Goal: Task Accomplishment & Management: Manage account settings

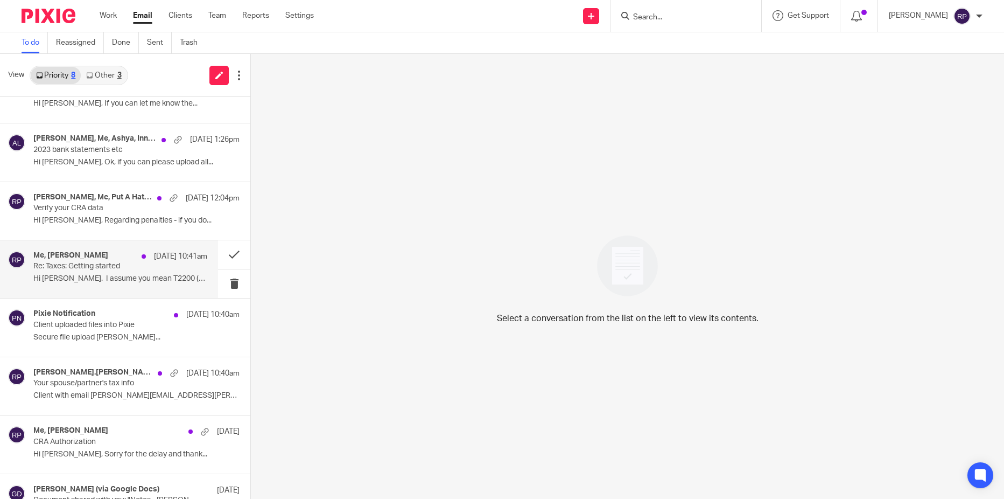
scroll to position [65, 0]
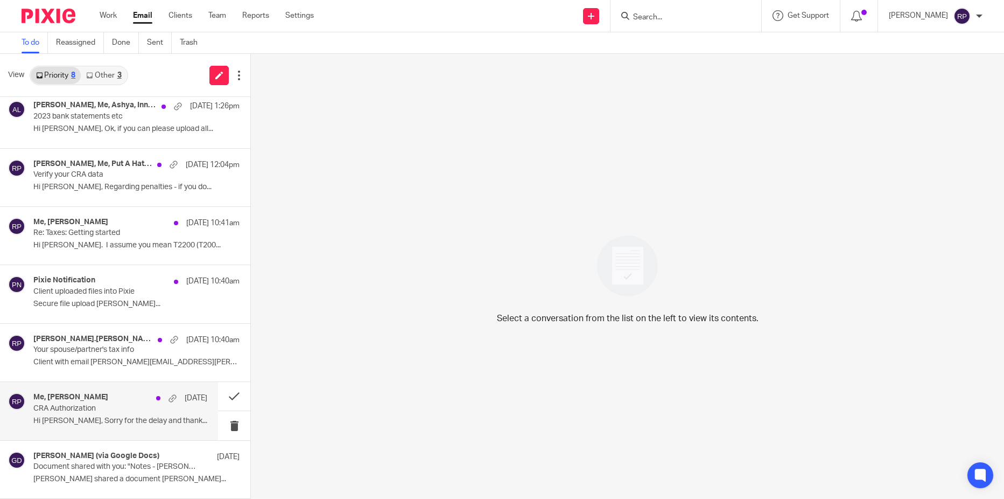
click at [83, 415] on div "Me, Brittney Appleby Aug 15 CRA Authorization Hi Rebecca, Sorry for the delay a…" at bounding box center [120, 411] width 174 height 36
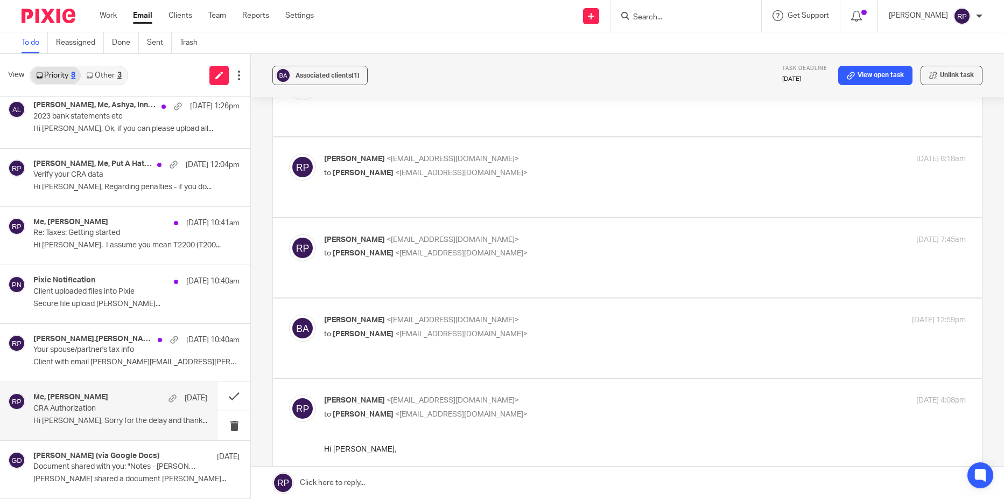
scroll to position [290, 0]
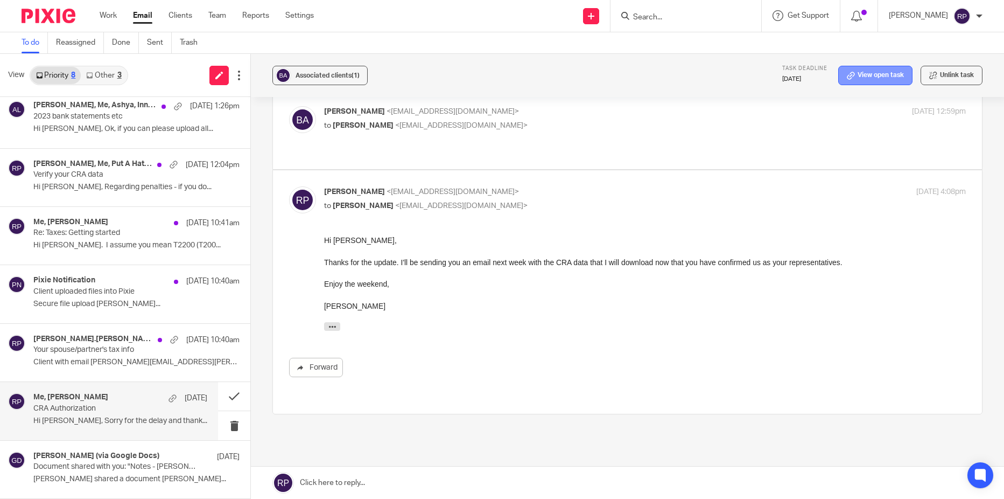
click at [885, 77] on link "View open task" at bounding box center [875, 75] width 74 height 19
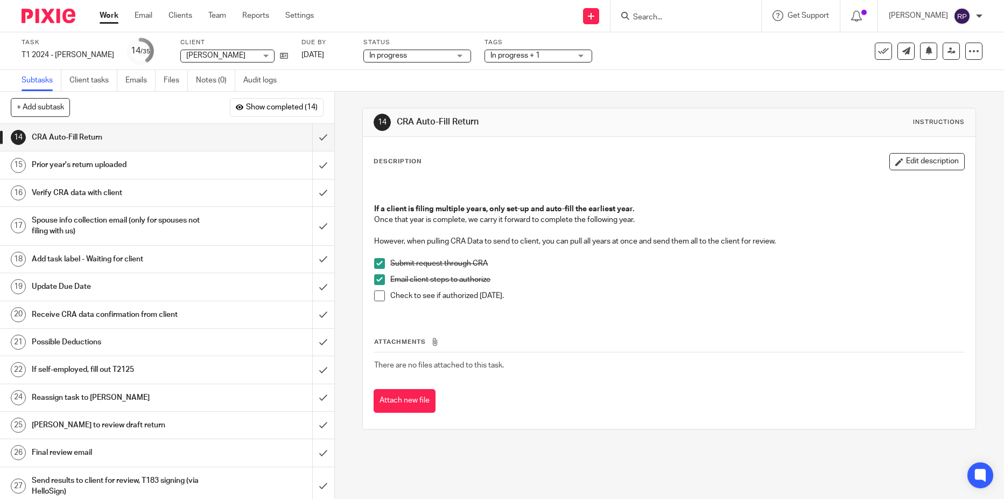
click at [378, 298] on span at bounding box center [379, 295] width 11 height 11
click at [310, 137] on input "submit" at bounding box center [167, 137] width 334 height 27
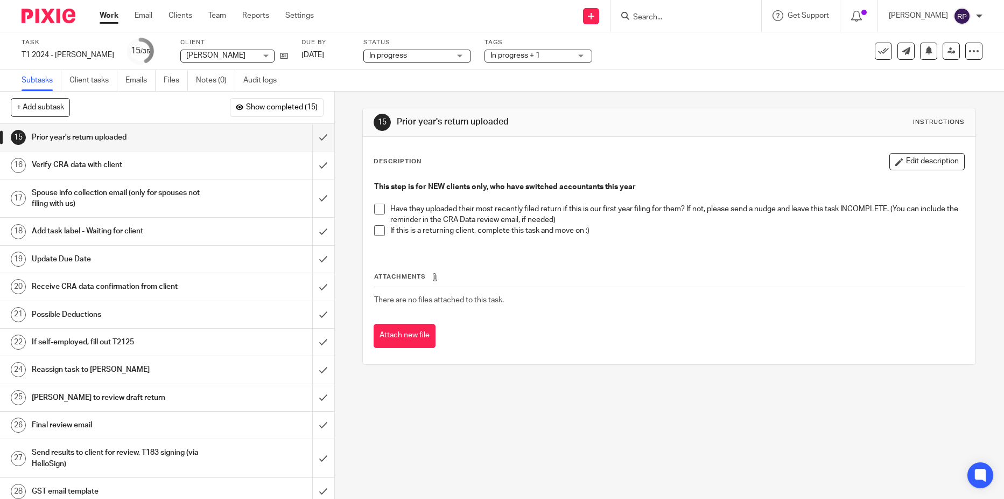
click at [125, 175] on link "16 Verify CRA data with client" at bounding box center [156, 164] width 312 height 27
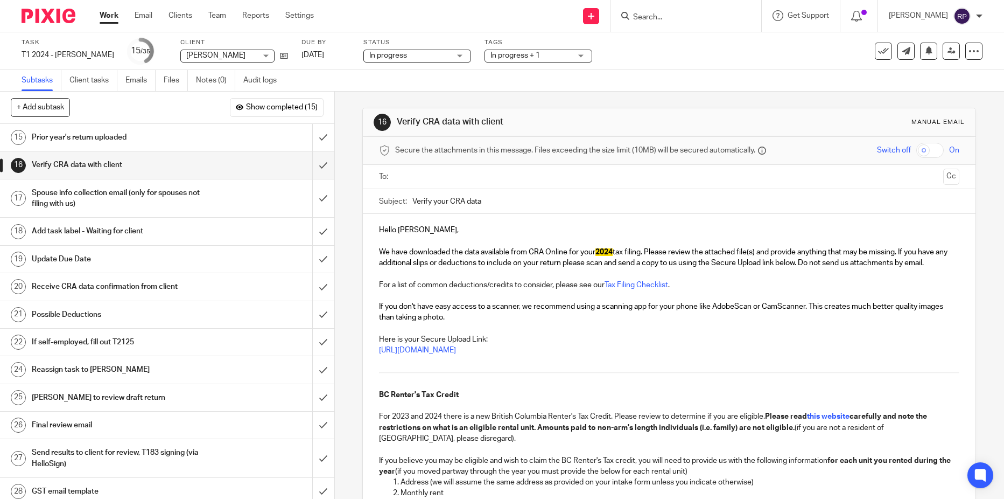
click at [435, 170] on ul at bounding box center [669, 177] width 547 height 18
click at [432, 174] on input "text" at bounding box center [669, 177] width 540 height 12
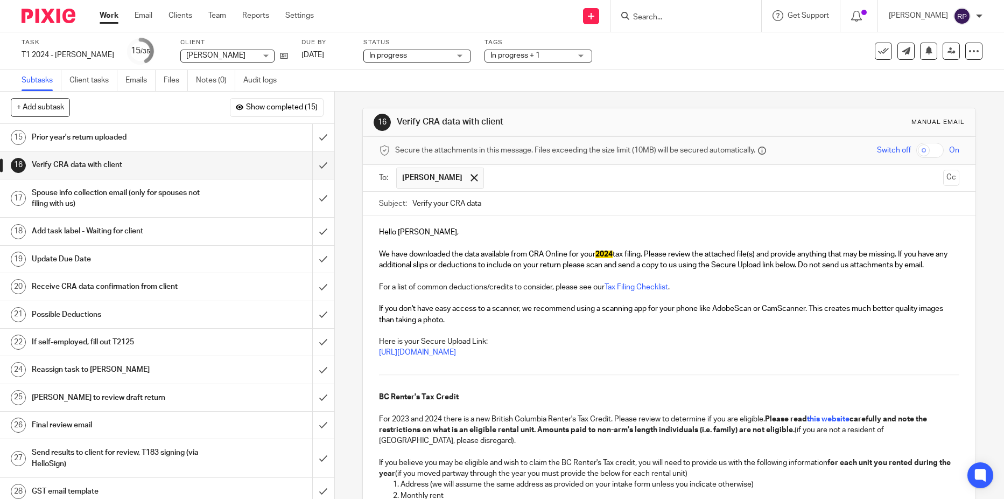
click at [422, 234] on span "Hello Brittney" at bounding box center [418, 232] width 78 height 8
click at [488, 323] on p "If you don't have easy access to a scanner, we recommend using a scanning app f…" at bounding box center [669, 314] width 580 height 22
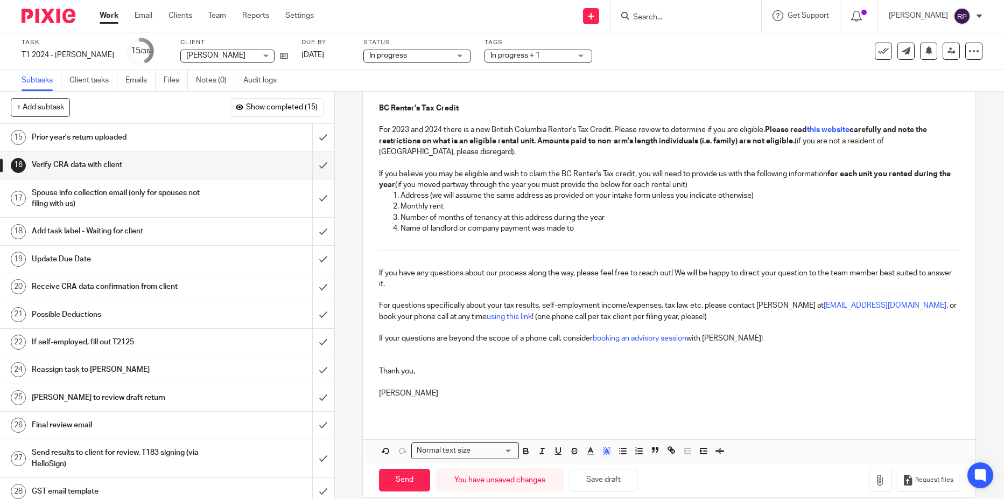
scroll to position [337, 0]
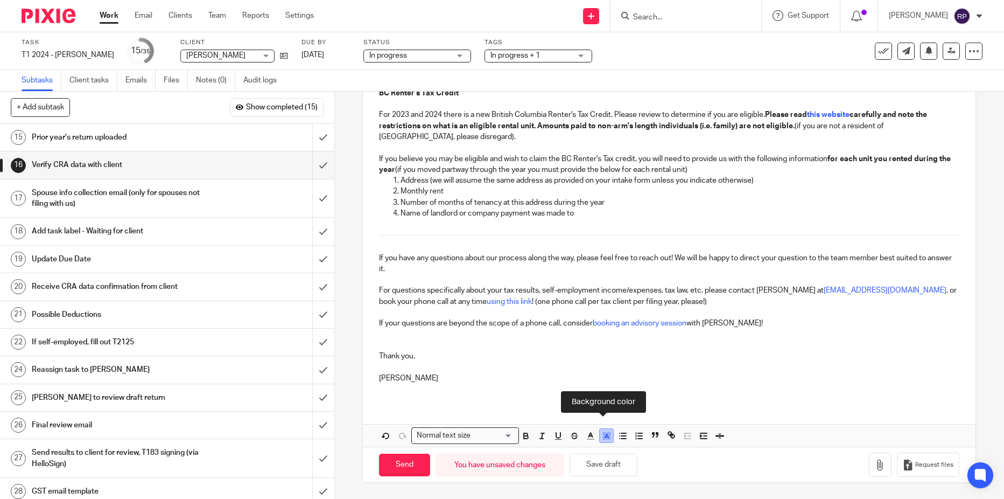
click at [605, 438] on icon "button" at bounding box center [607, 436] width 10 height 10
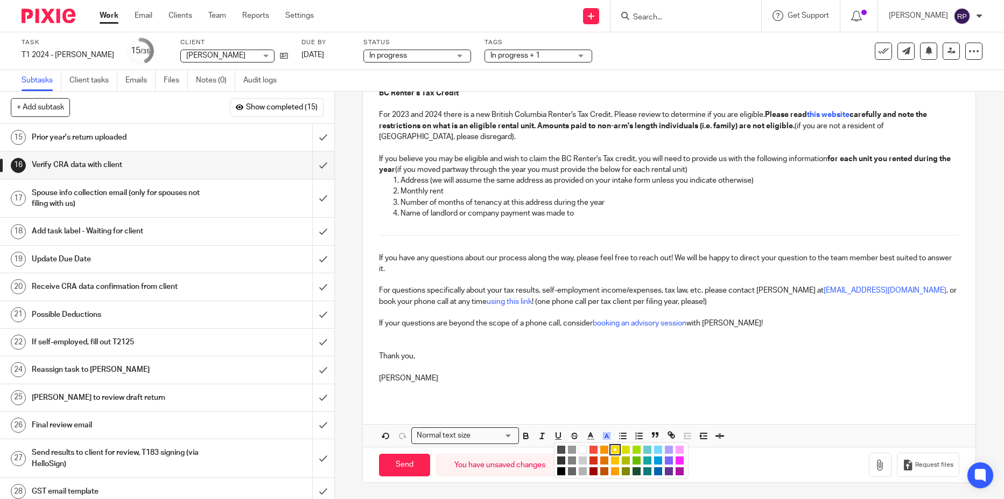
click at [614, 450] on div "color:#FCDC00" at bounding box center [615, 449] width 3 height 3
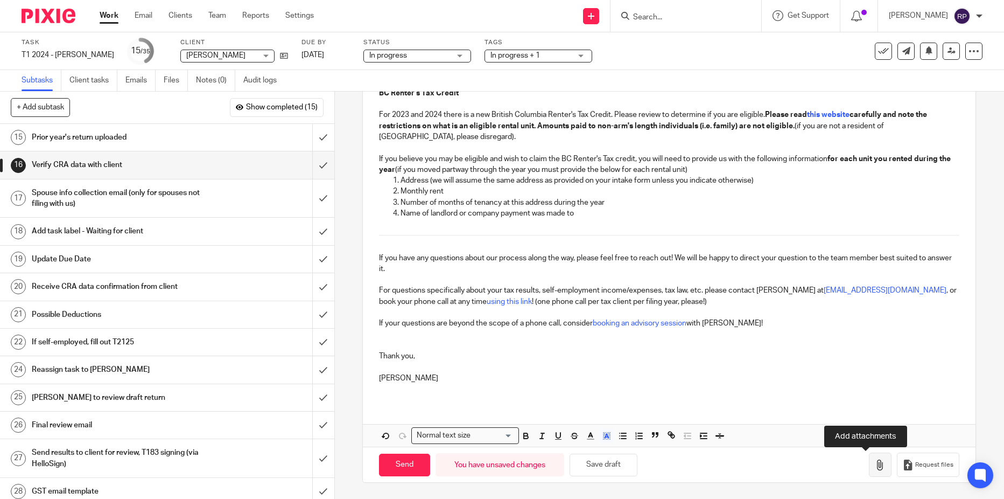
click at [875, 466] on icon "button" at bounding box center [880, 464] width 11 height 11
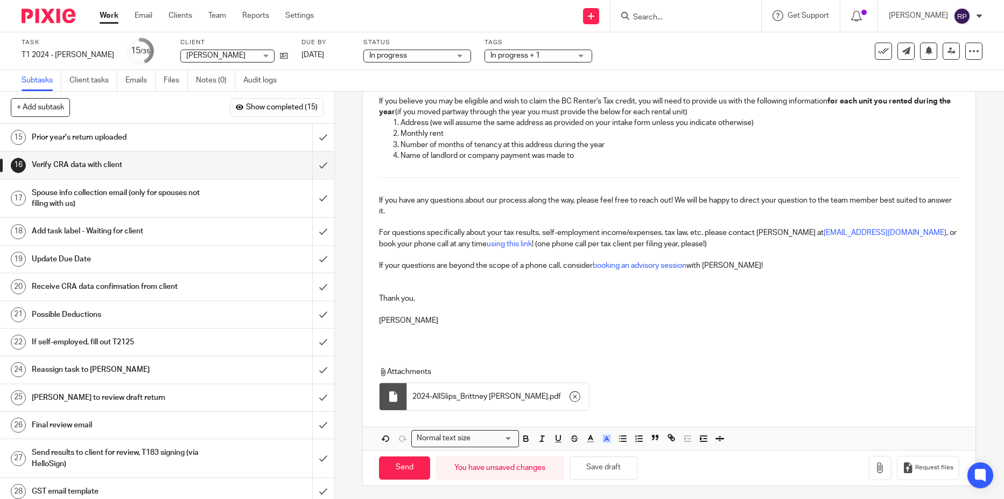
scroll to position [397, 0]
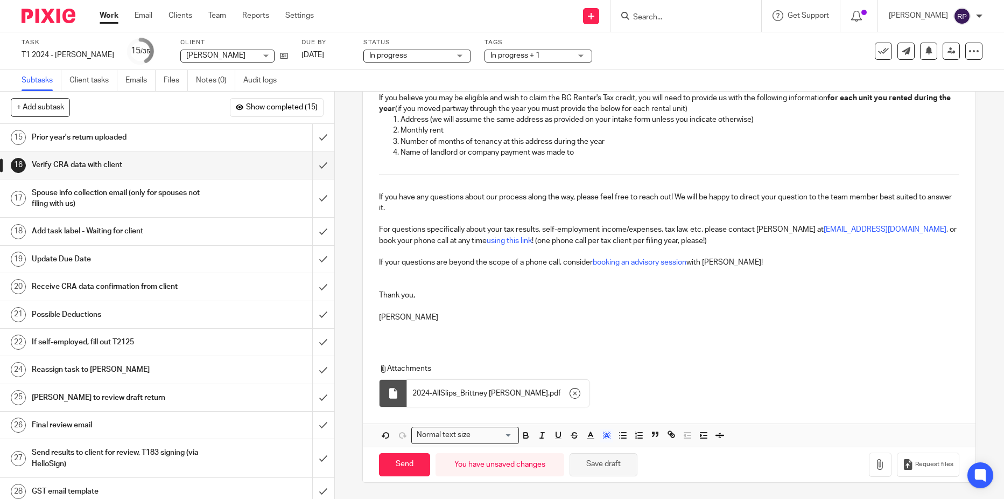
click at [587, 464] on button "Save draft" at bounding box center [604, 464] width 68 height 23
click at [389, 467] on input "Send" at bounding box center [404, 464] width 51 height 23
type input "Sent"
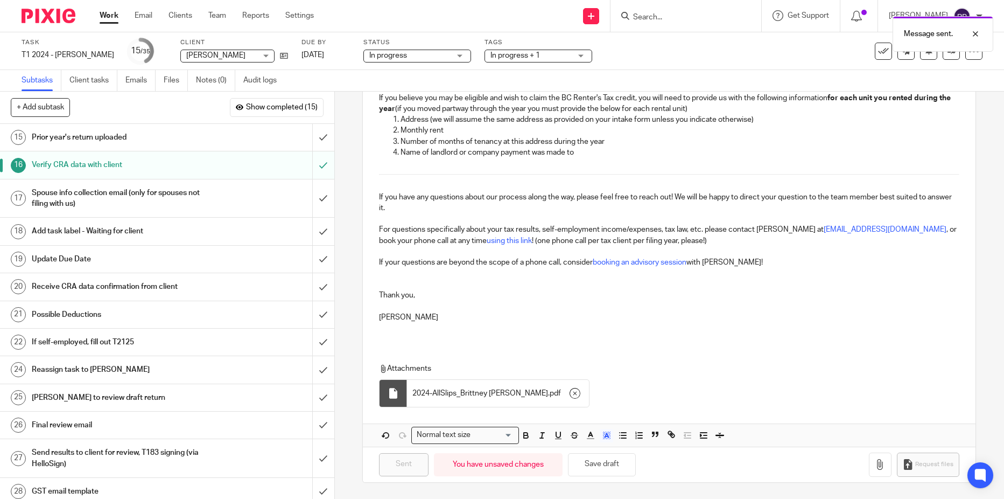
click at [242, 212] on link "17 Spouse info collection email (only for spouses not filing with us)" at bounding box center [156, 198] width 312 height 38
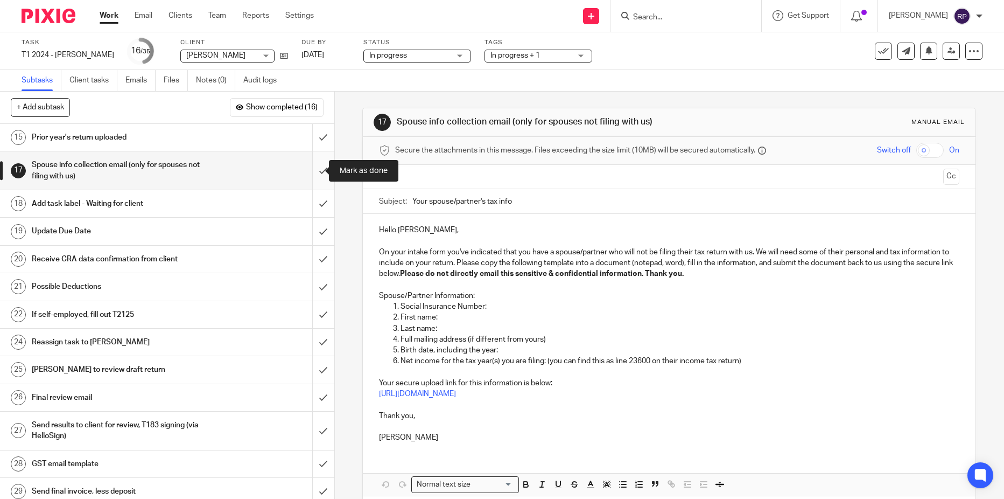
click at [314, 172] on input "submit" at bounding box center [167, 170] width 334 height 38
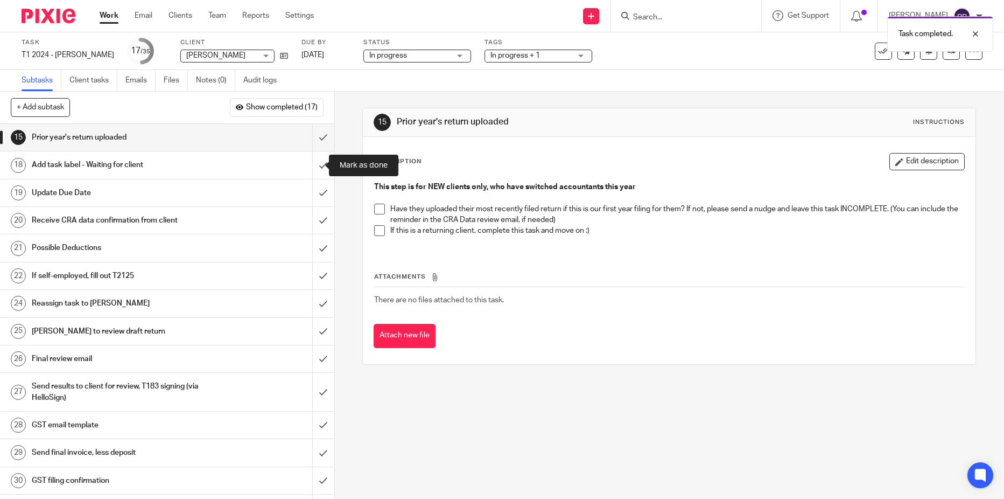
click at [314, 172] on input "submit" at bounding box center [167, 164] width 334 height 27
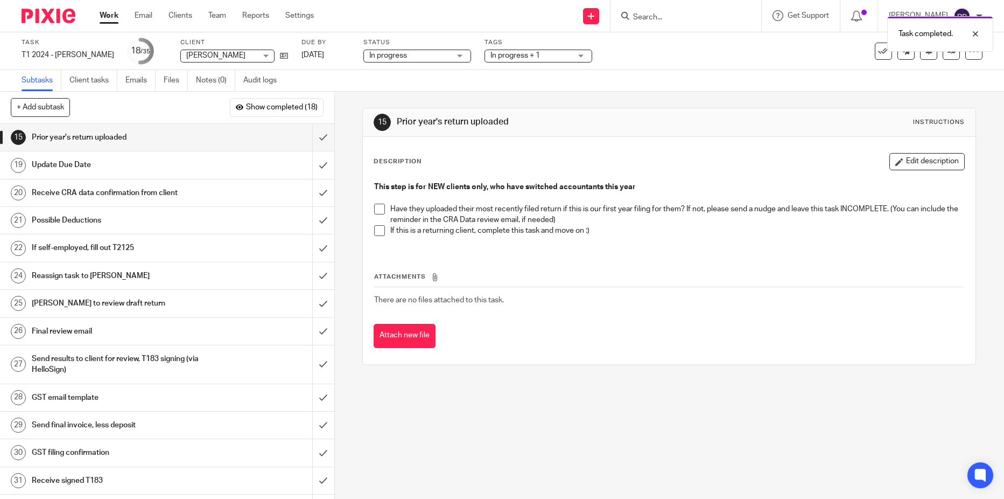
click at [343, 59] on link "[DATE]" at bounding box center [326, 55] width 48 height 11
click at [310, 165] on input "submit" at bounding box center [167, 164] width 334 height 27
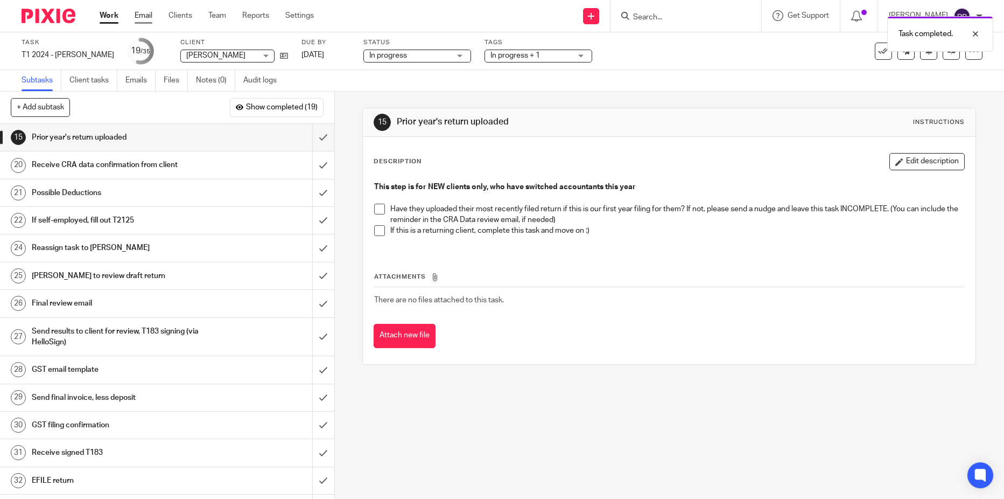
click at [143, 17] on link "Email" at bounding box center [144, 15] width 18 height 11
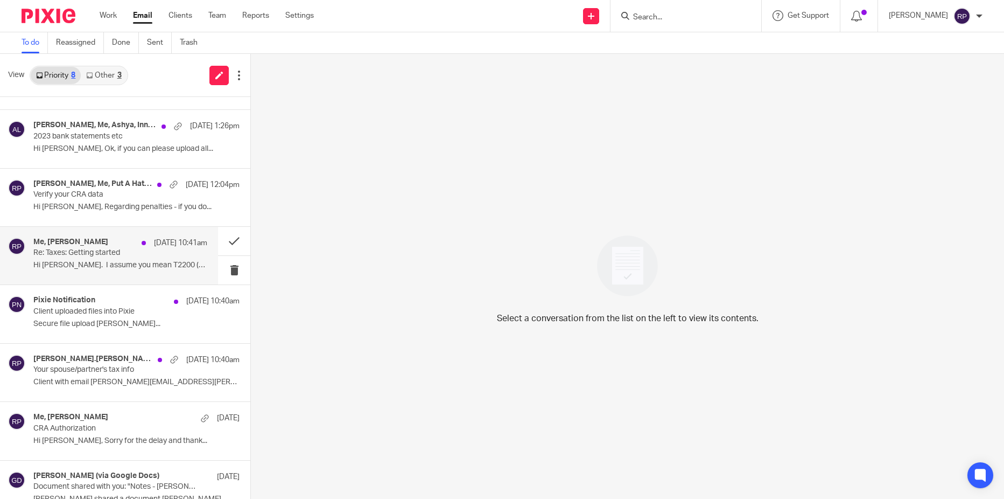
scroll to position [65, 0]
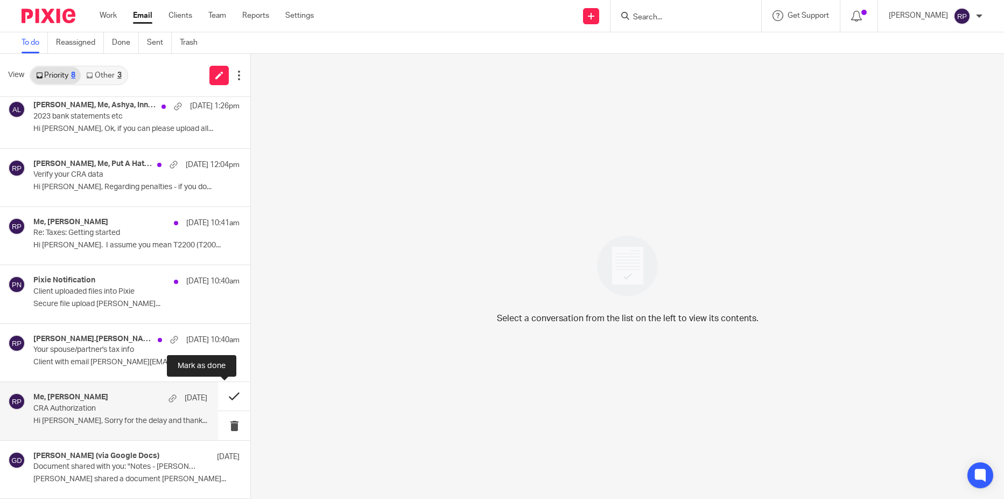
click at [218, 399] on button at bounding box center [234, 396] width 32 height 29
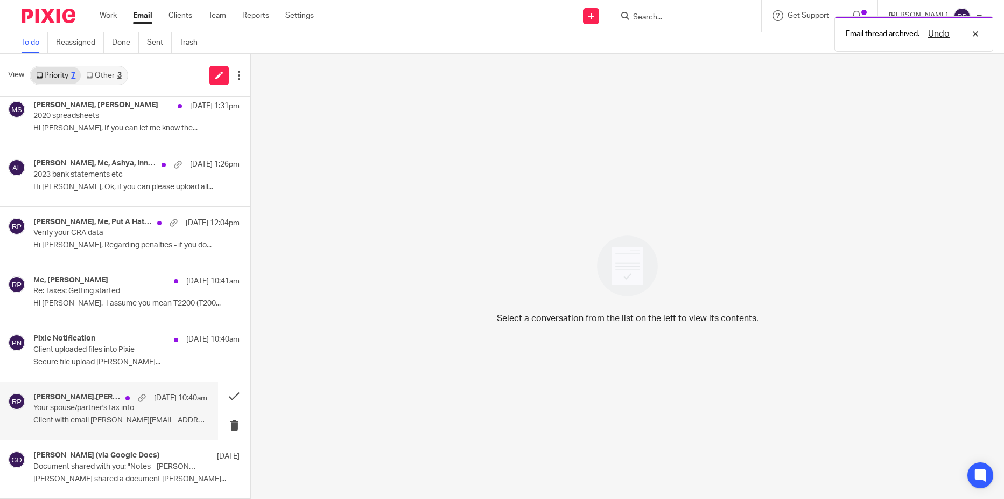
click at [36, 420] on p "Client with email [PERSON_NAME][EMAIL_ADDRESS][PERSON_NAME][DOMAIN_NAME]..." at bounding box center [120, 420] width 174 height 9
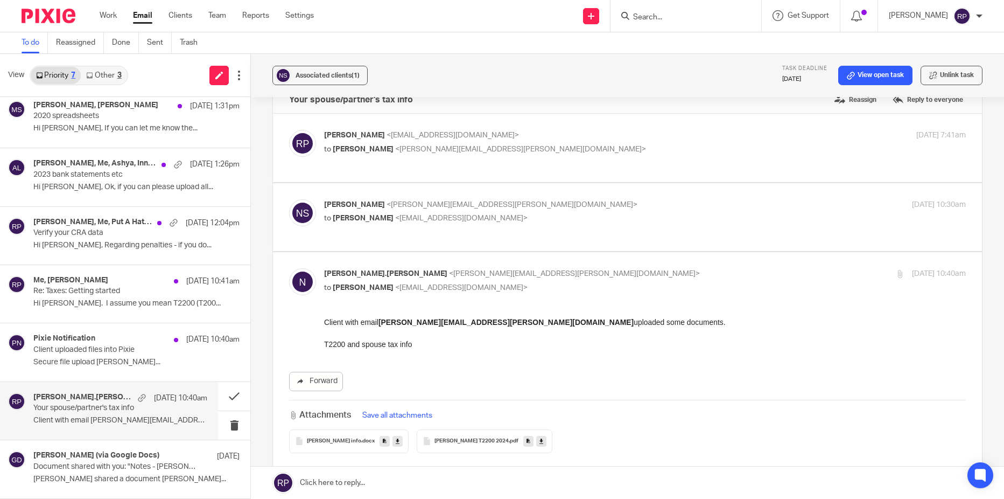
scroll to position [0, 0]
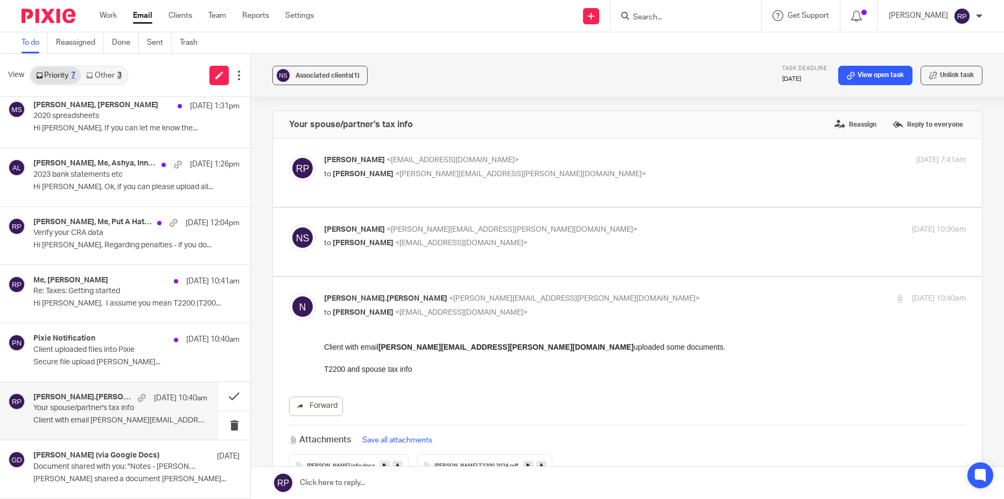
click at [666, 166] on div "Rebecca Page <tax@letsmakeitcount.ca> to Neal Samaratunga <neal.samaratunga@icl…" at bounding box center [538, 167] width 428 height 25
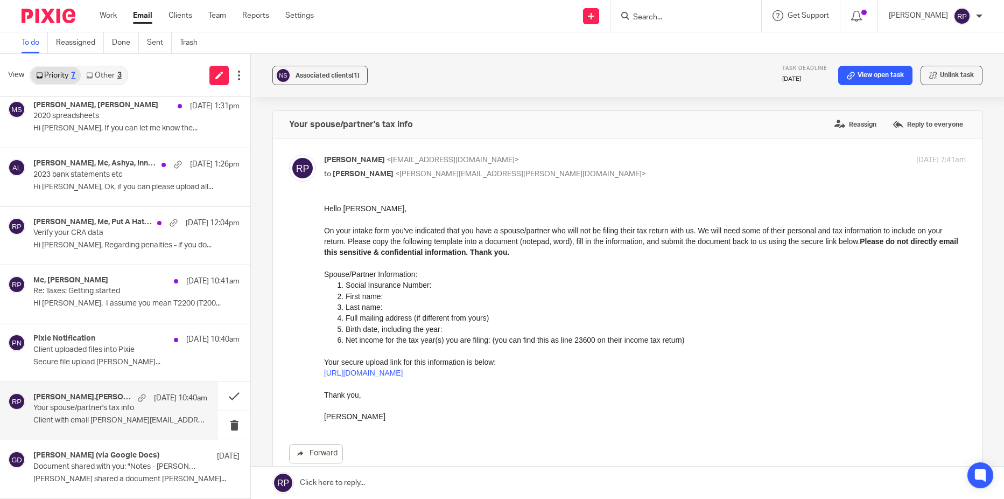
click at [666, 166] on div "Rebecca Page <tax@letsmakeitcount.ca> to Neal Samaratunga <neal.samaratunga@icl…" at bounding box center [538, 167] width 428 height 25
checkbox input "false"
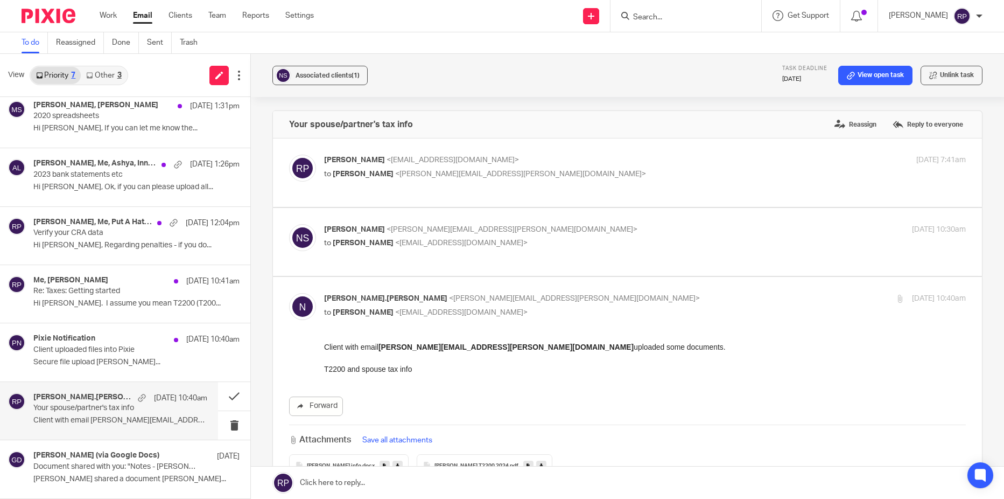
click at [666, 226] on p "Neal Samaratunga <neal.samaratunga@icloud.com>" at bounding box center [538, 229] width 428 height 11
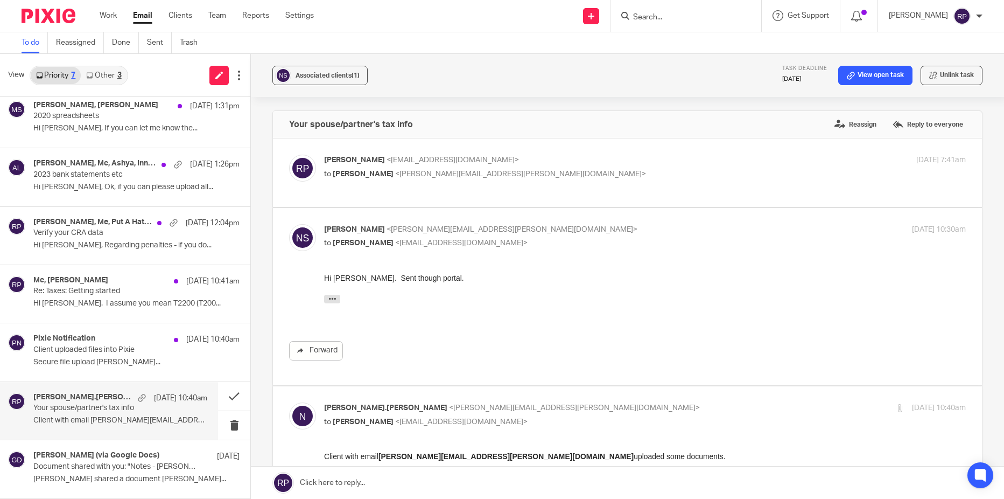
click at [666, 226] on p "Neal Samaratunga <neal.samaratunga@icloud.com>" at bounding box center [538, 229] width 428 height 11
checkbox input "false"
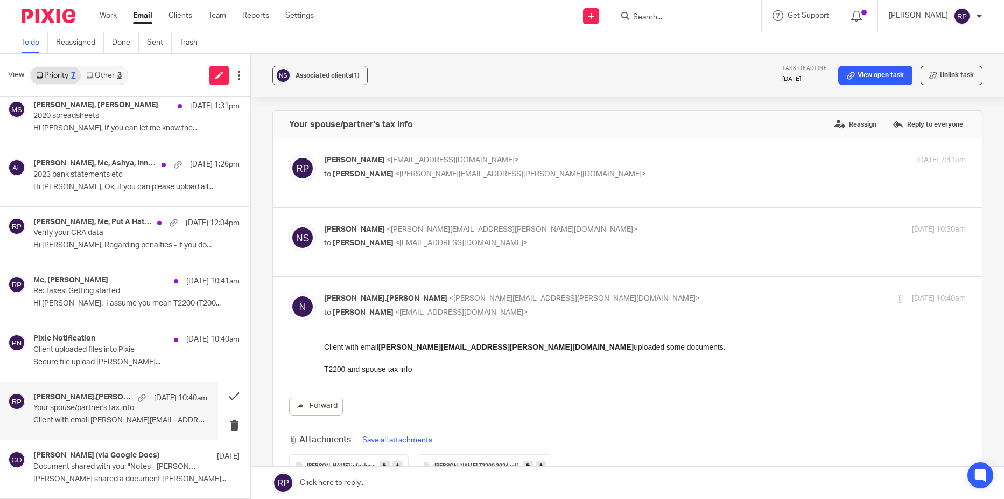
scroll to position [108, 0]
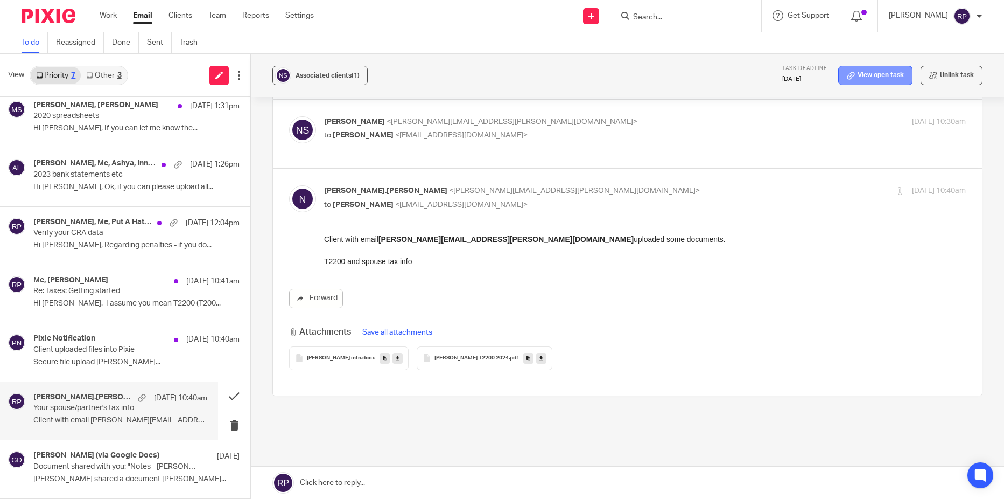
click at [874, 77] on link "View open task" at bounding box center [875, 75] width 74 height 19
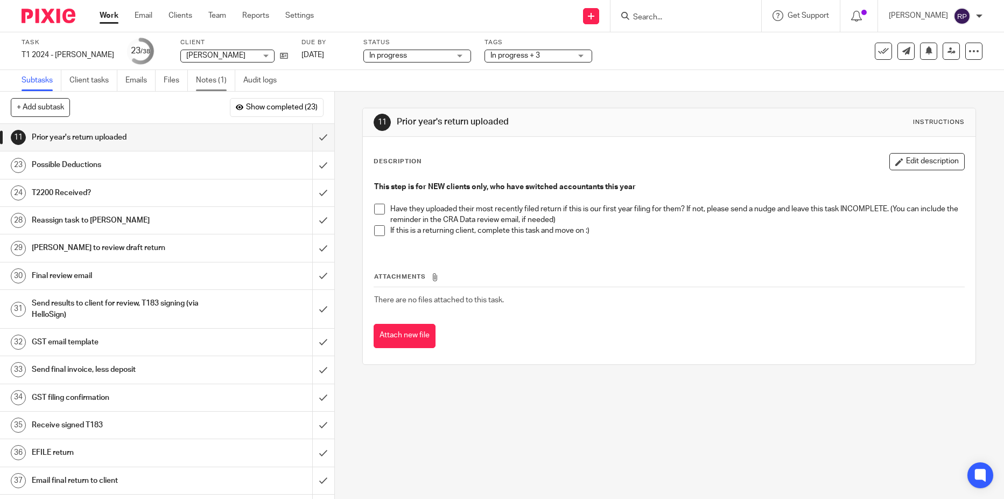
click at [211, 78] on link "Notes (1)" at bounding box center [215, 80] width 39 height 21
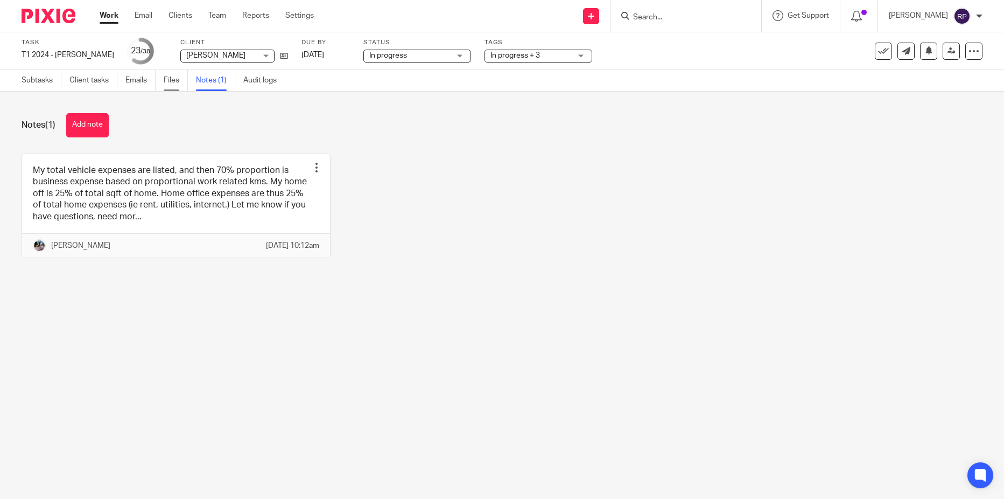
click at [167, 82] on link "Files" at bounding box center [176, 80] width 24 height 21
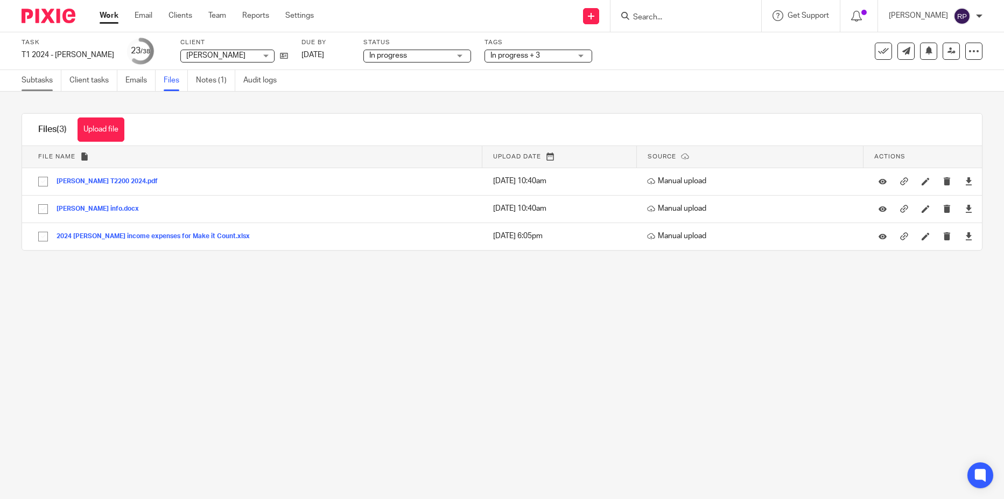
click at [47, 83] on link "Subtasks" at bounding box center [42, 80] width 40 height 21
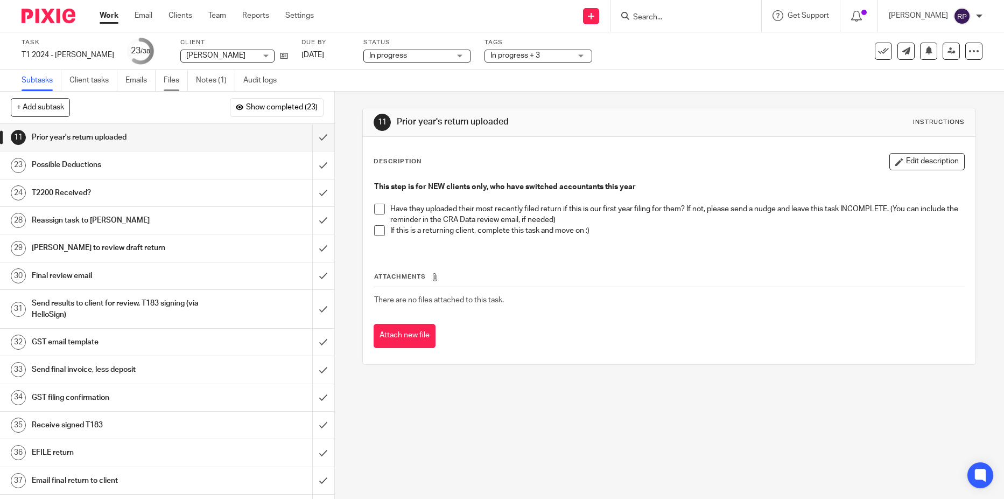
click at [173, 83] on link "Files" at bounding box center [176, 80] width 24 height 21
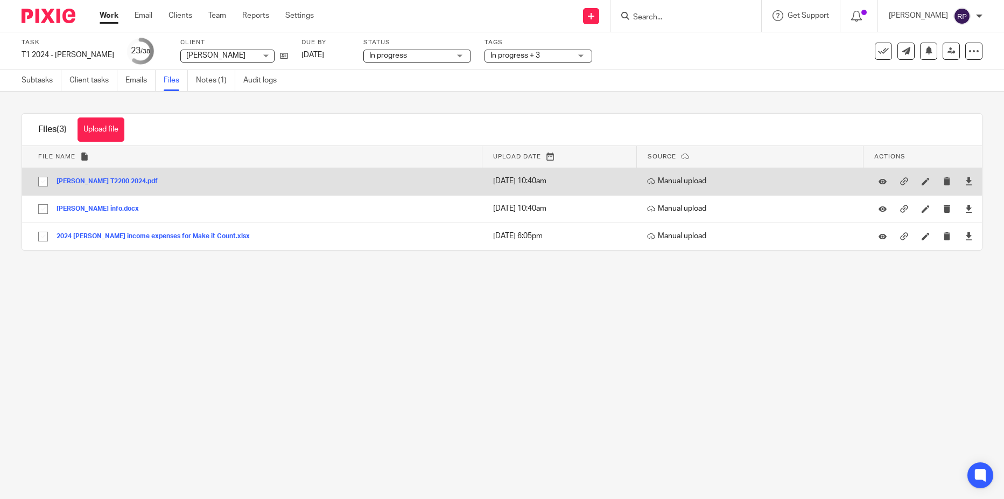
click at [121, 183] on button "Neal Samaratunga T2200 2024.pdf" at bounding box center [111, 182] width 109 height 8
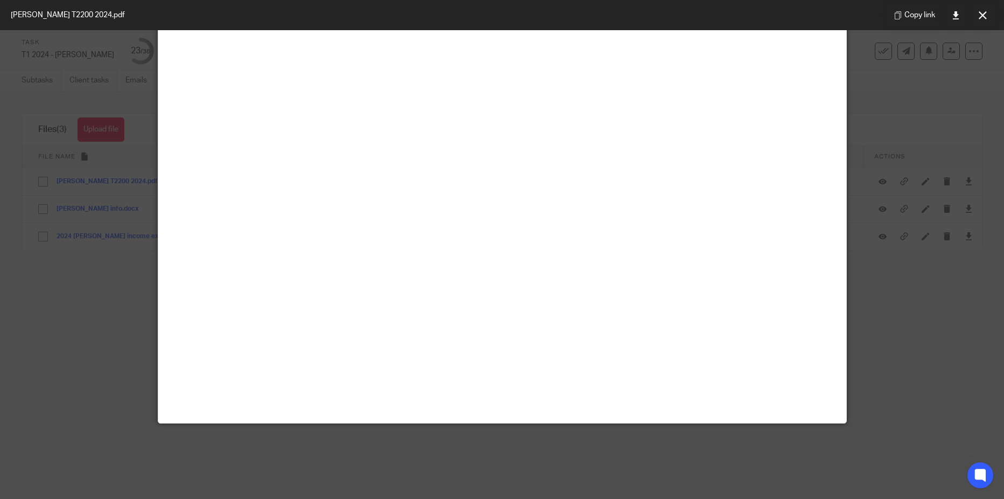
scroll to position [75, 0]
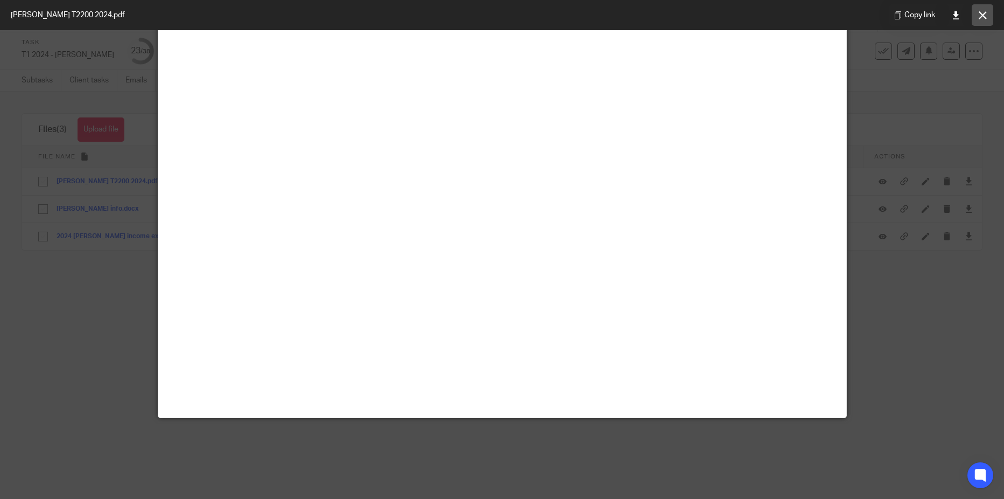
click at [983, 17] on icon at bounding box center [983, 15] width 8 height 8
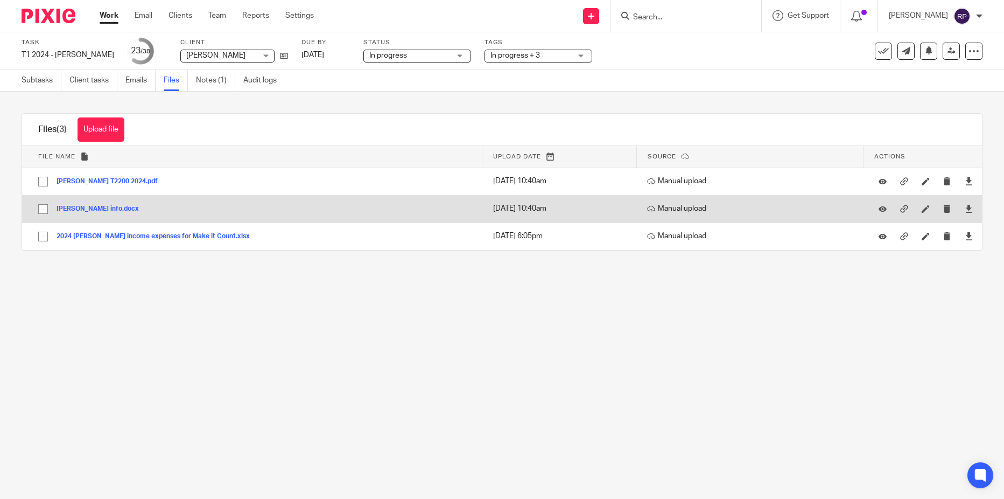
click at [95, 210] on button "Kinga Walek info.docx" at bounding box center [102, 209] width 90 height 8
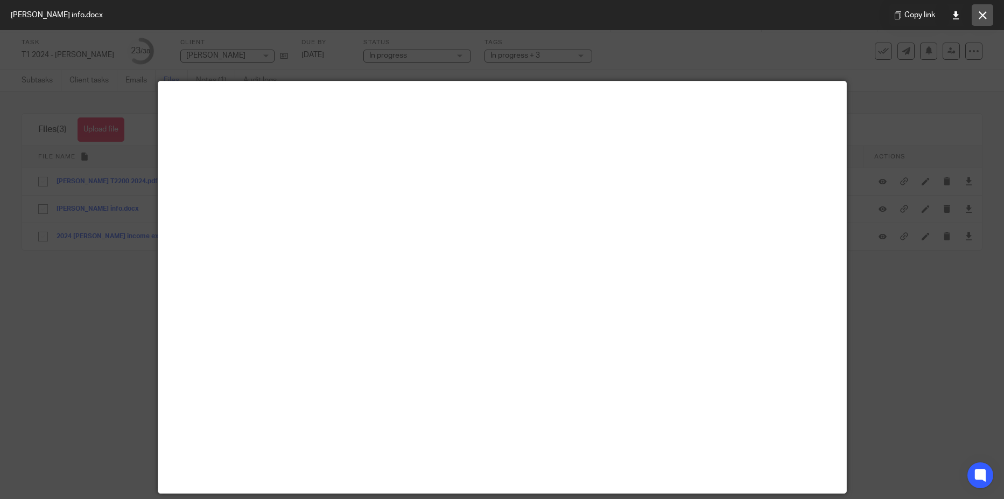
click at [979, 16] on icon at bounding box center [983, 15] width 8 height 8
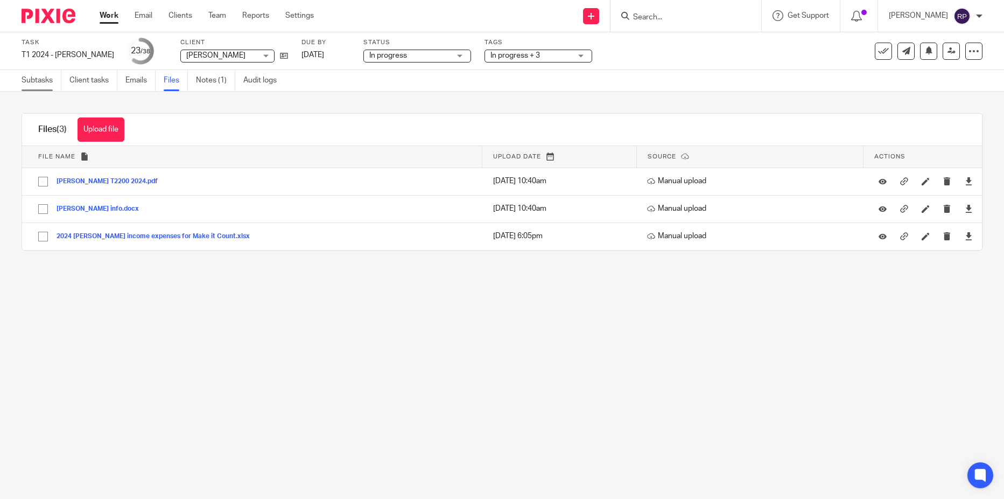
click at [40, 81] on link "Subtasks" at bounding box center [42, 80] width 40 height 21
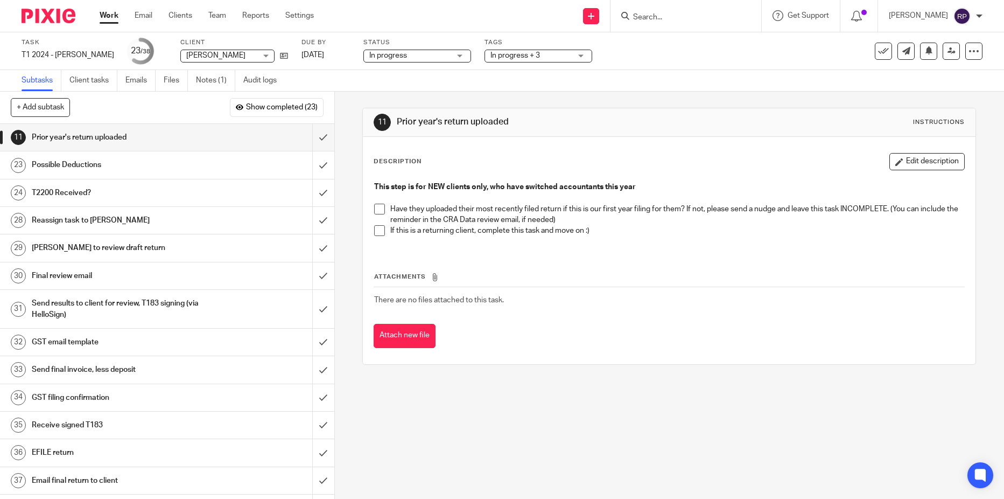
click at [181, 167] on h1 "Possible Deductions" at bounding box center [122, 165] width 180 height 16
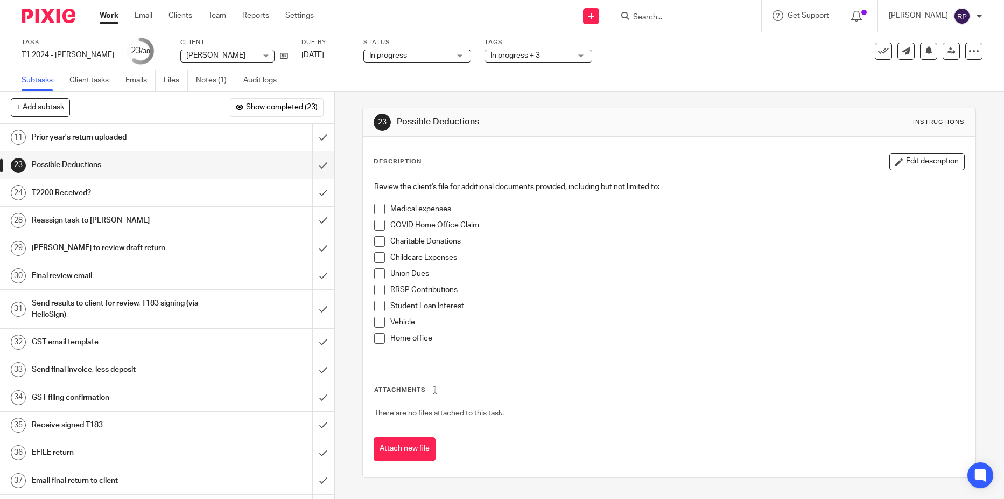
click at [254, 198] on div "T2200 Received?" at bounding box center [167, 193] width 270 height 16
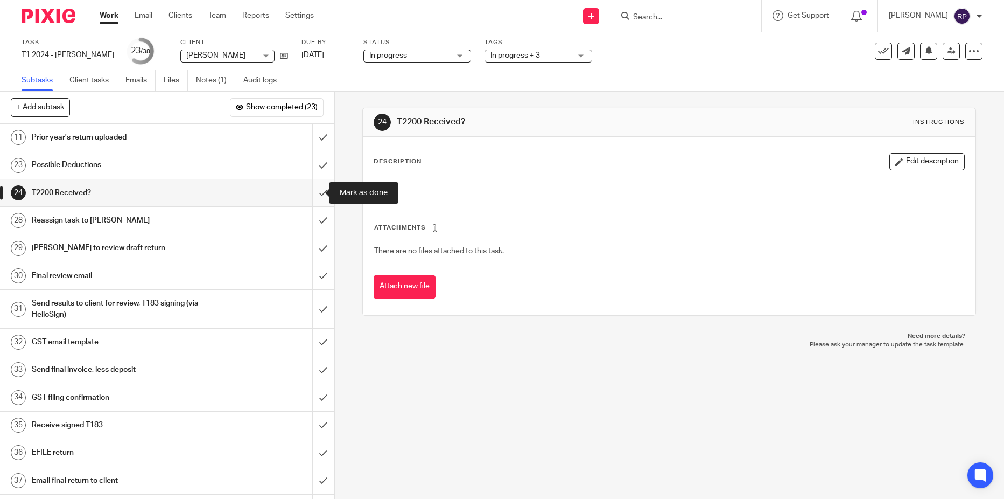
click input "submit"
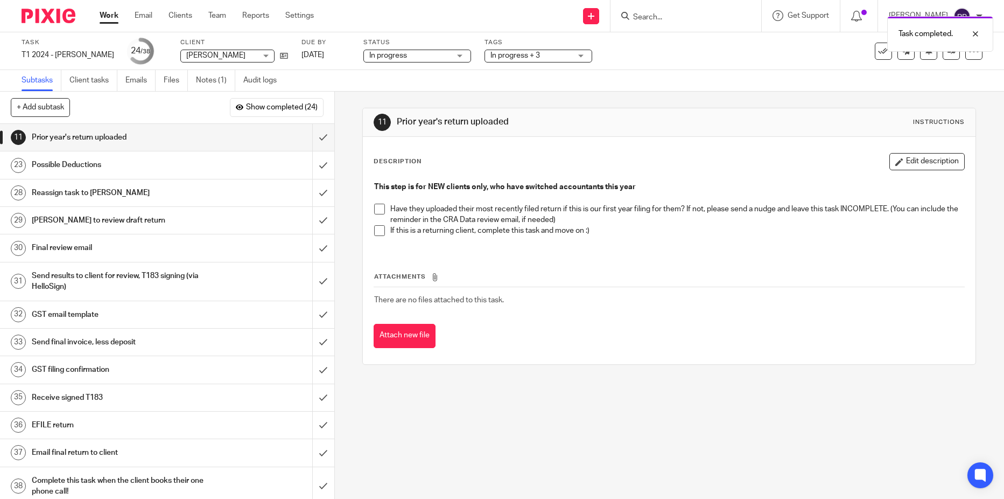
click at [190, 169] on h1 "Possible Deductions" at bounding box center [122, 165] width 180 height 16
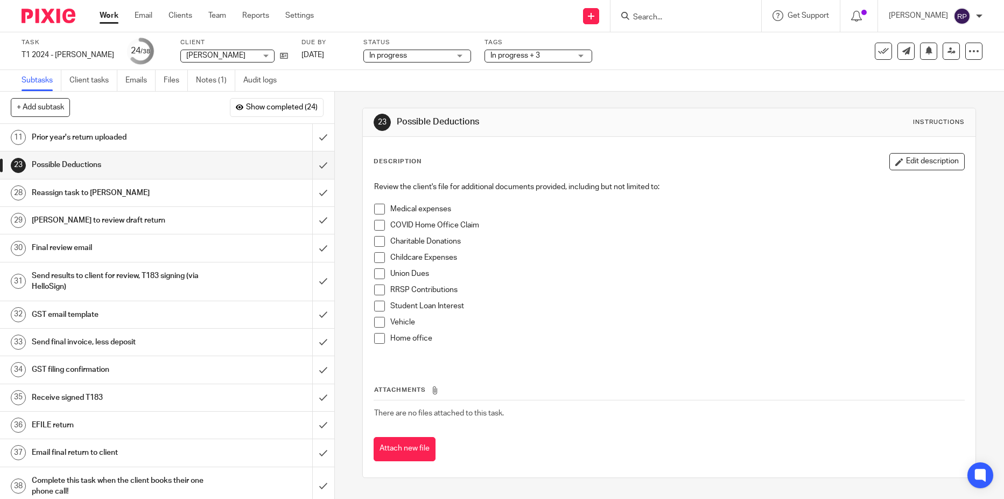
click at [377, 327] on span at bounding box center [379, 322] width 11 height 11
click at [379, 339] on span at bounding box center [379, 338] width 11 height 11
click at [314, 165] on input "submit" at bounding box center [167, 164] width 334 height 27
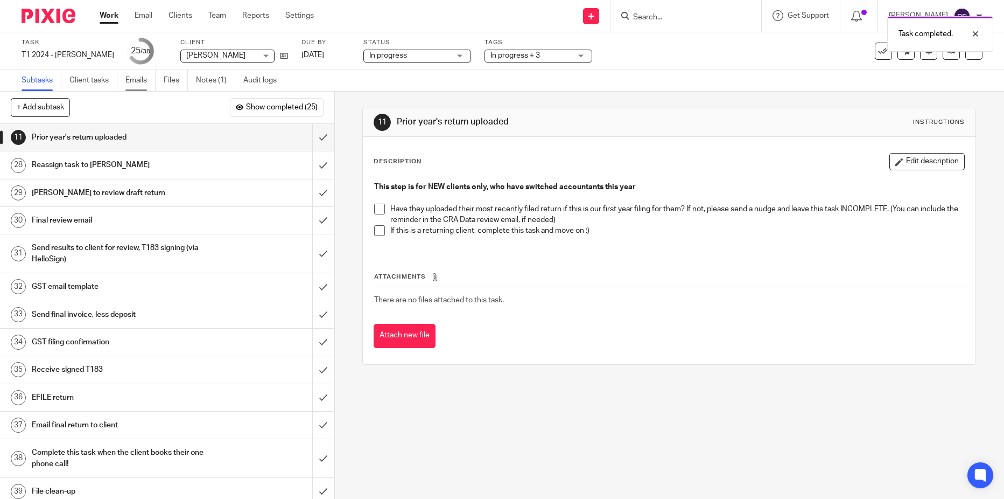
click at [132, 80] on link "Emails" at bounding box center [140, 80] width 30 height 21
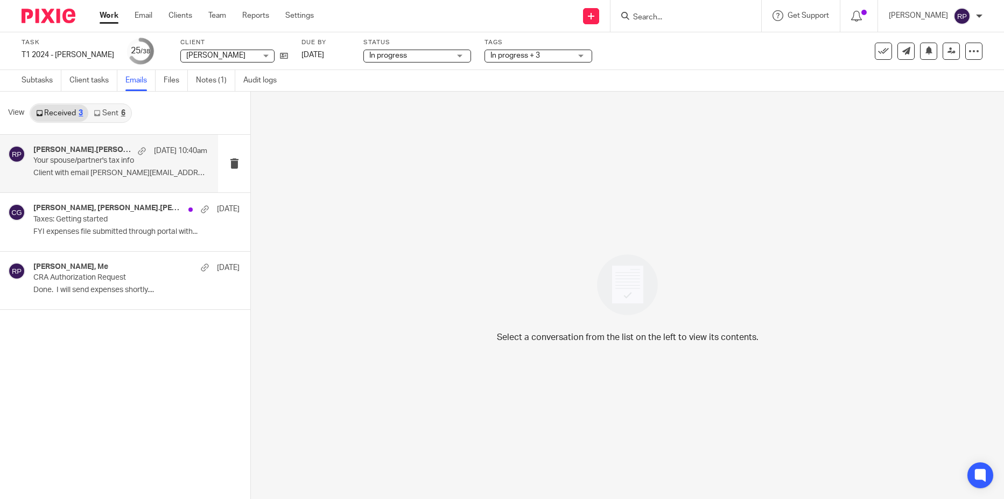
click at [100, 178] on div "[PERSON_NAME].[PERSON_NAME], [PERSON_NAME], Me [DATE] 10:40am Your spouse/partn…" at bounding box center [120, 163] width 174 height 36
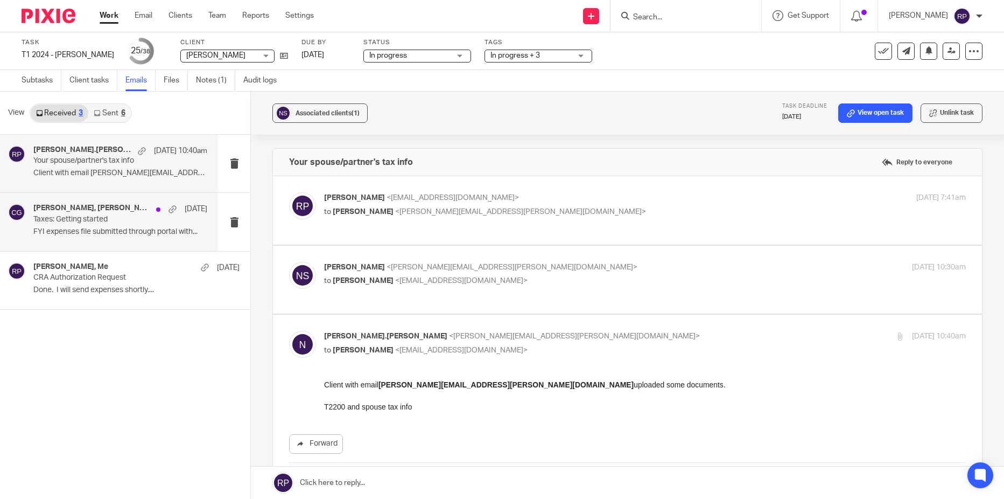
click at [104, 239] on div "[PERSON_NAME], [PERSON_NAME].[PERSON_NAME], [PERSON_NAME], [PERSON_NAME] [DATE]…" at bounding box center [120, 222] width 174 height 36
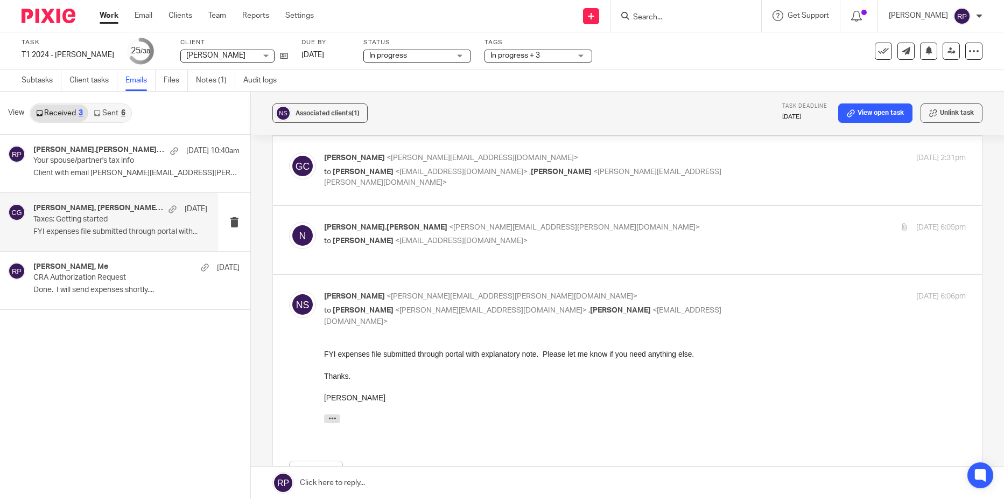
scroll to position [377, 0]
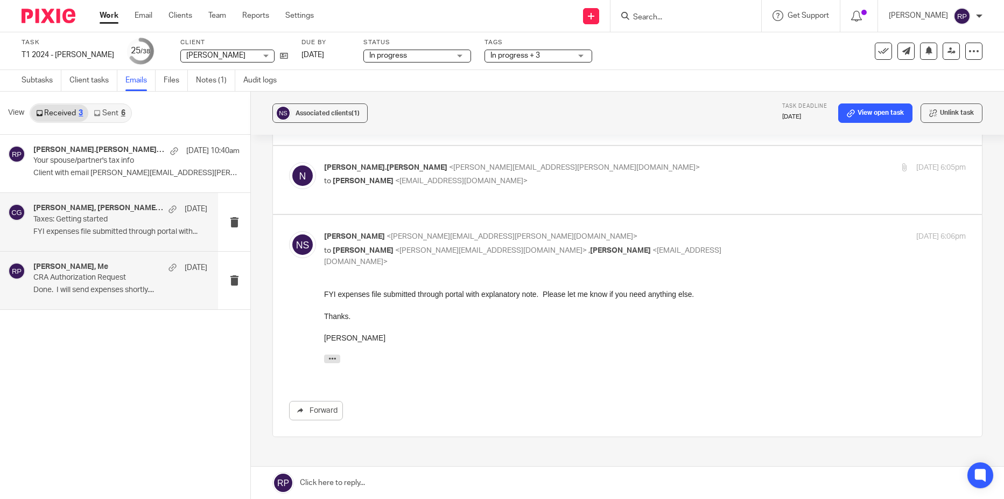
click at [111, 298] on div "[PERSON_NAME], Me [DATE] CRA Authorization Request Done. I will send expenses s…" at bounding box center [120, 280] width 174 height 36
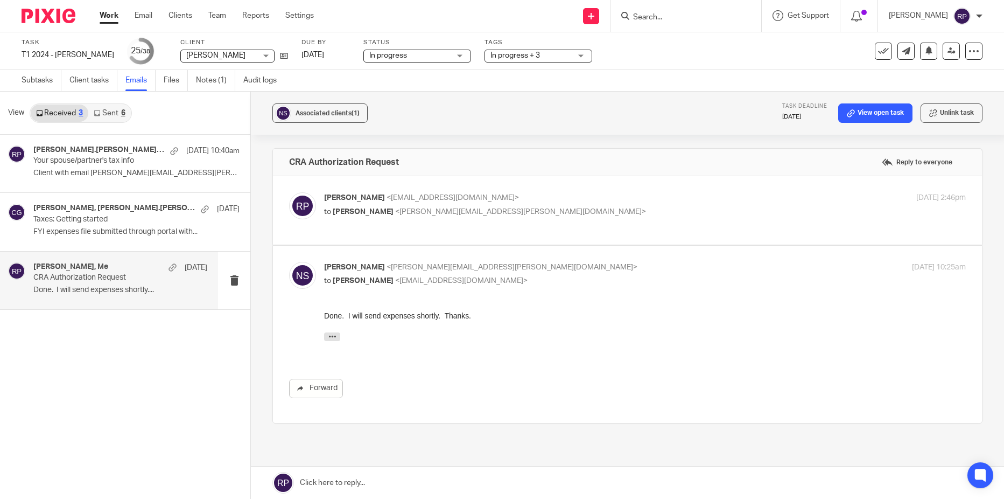
scroll to position [0, 0]
click at [562, 207] on p "to Neal Samaratunga <neal.samaratunga@icloud.com>" at bounding box center [538, 211] width 428 height 11
checkbox input "true"
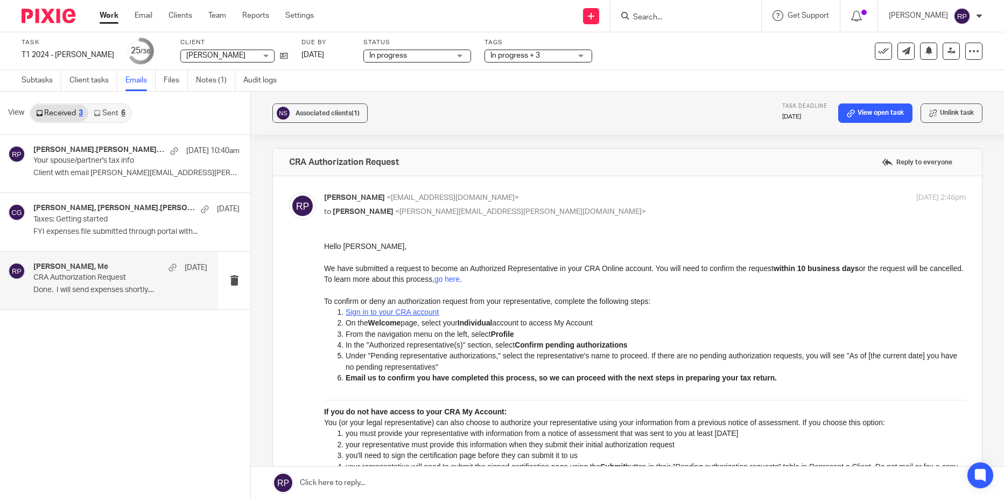
click at [101, 115] on link "Sent 6" at bounding box center [109, 112] width 42 height 17
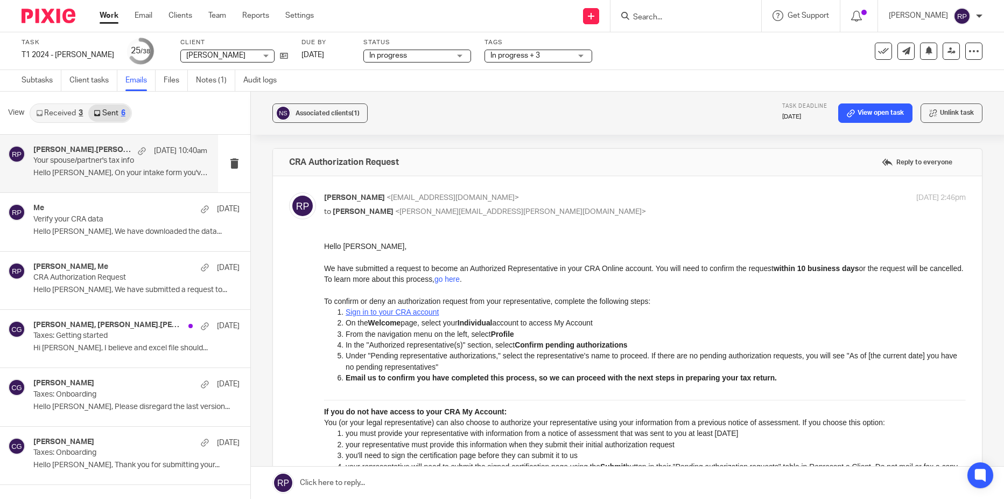
click at [96, 167] on div "neal.samaratunga, Neal Samaratunga, Me Aug 16 10:40am Your spouse/partner's tax…" at bounding box center [120, 163] width 174 height 36
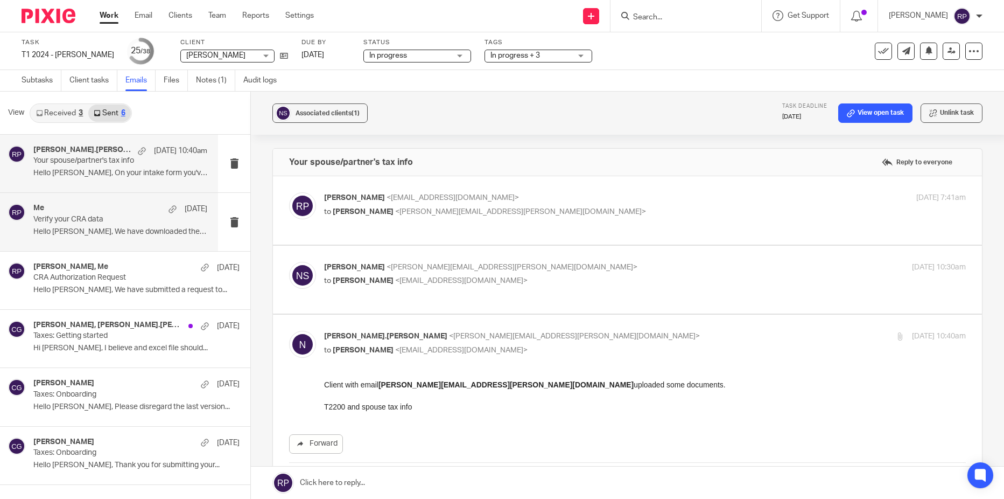
click at [100, 235] on p "Hello Neal, We have downloaded the data..." at bounding box center [120, 231] width 174 height 9
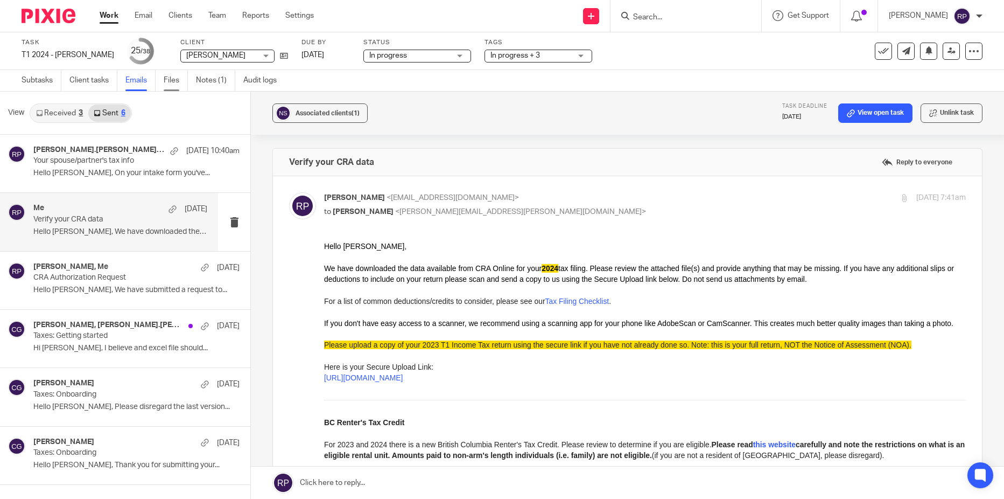
click at [170, 82] on link "Files" at bounding box center [176, 80] width 24 height 21
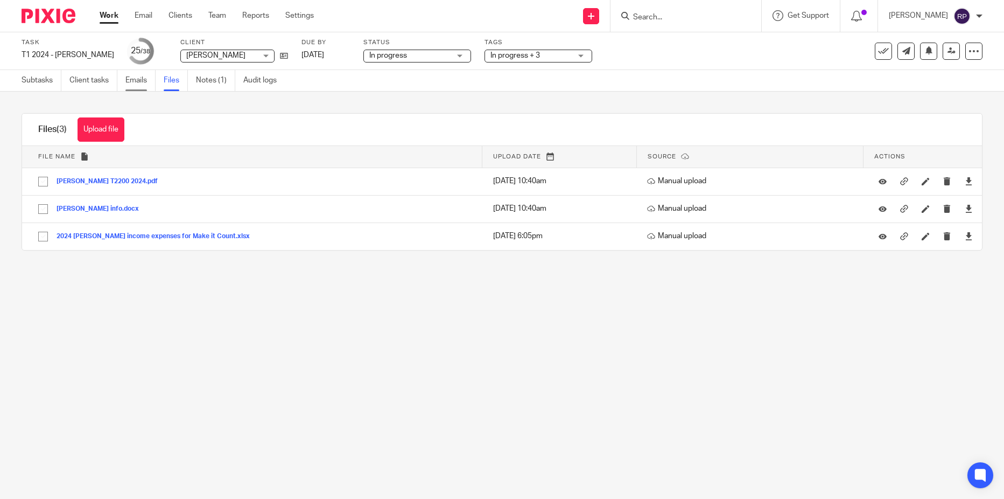
click at [138, 75] on link "Emails" at bounding box center [140, 80] width 30 height 21
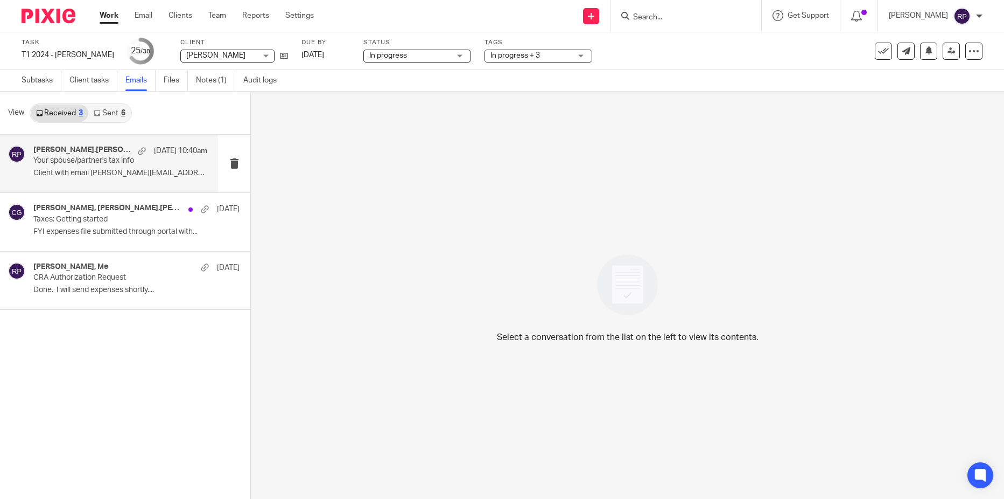
click at [94, 186] on div "neal.samaratunga, Neal Samaratunga, Me Aug 16 10:40am Your spouse/partner's tax…" at bounding box center [109, 164] width 218 height 58
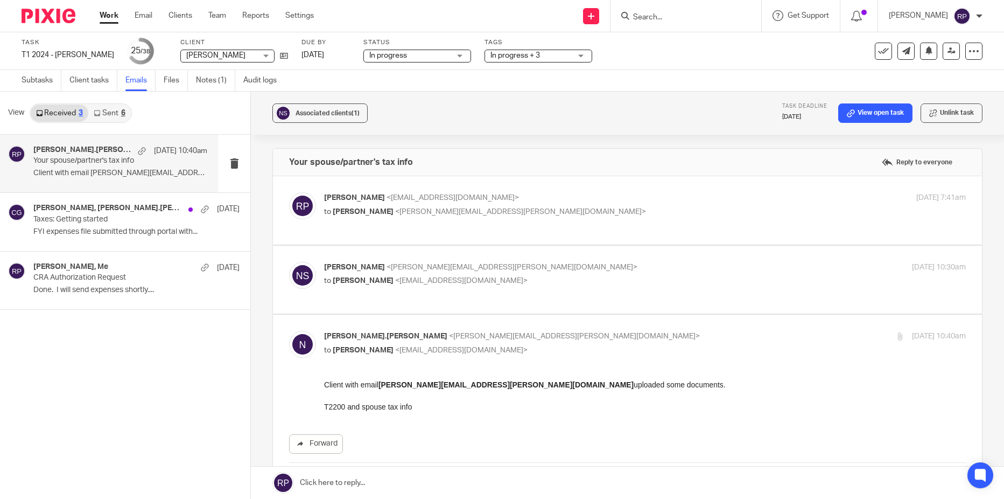
click at [591, 278] on p "to Rebecca Page <tax@letsmakeitcount.ca>" at bounding box center [538, 280] width 428 height 11
checkbox input "true"
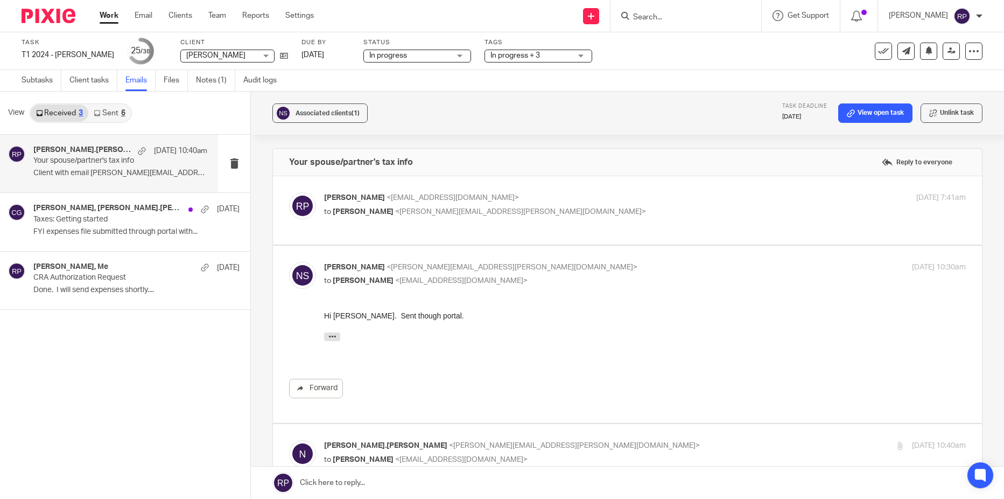
click at [376, 491] on link at bounding box center [627, 482] width 753 height 32
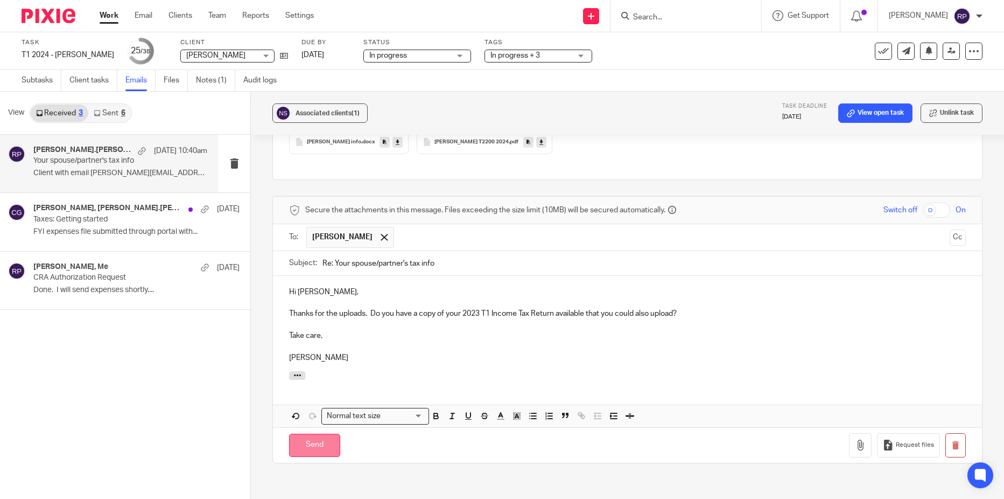
click at [312, 438] on input "Send" at bounding box center [314, 444] width 51 height 23
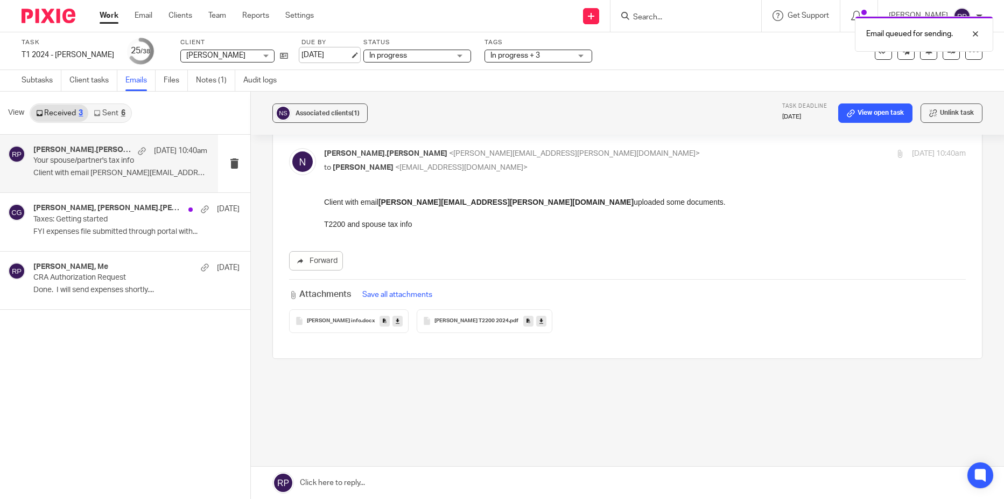
scroll to position [283, 0]
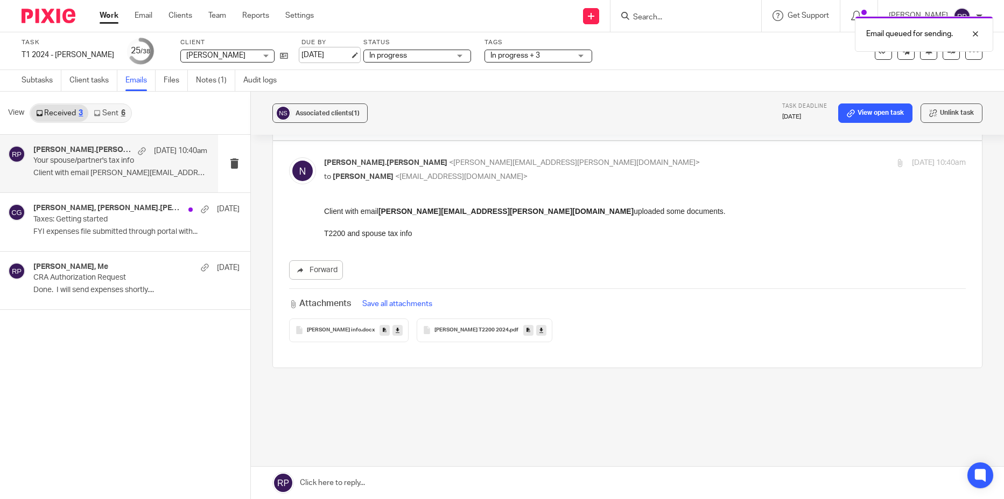
click at [316, 57] on link "[DATE]" at bounding box center [326, 55] width 48 height 11
click at [143, 16] on link "Email" at bounding box center [144, 15] width 18 height 11
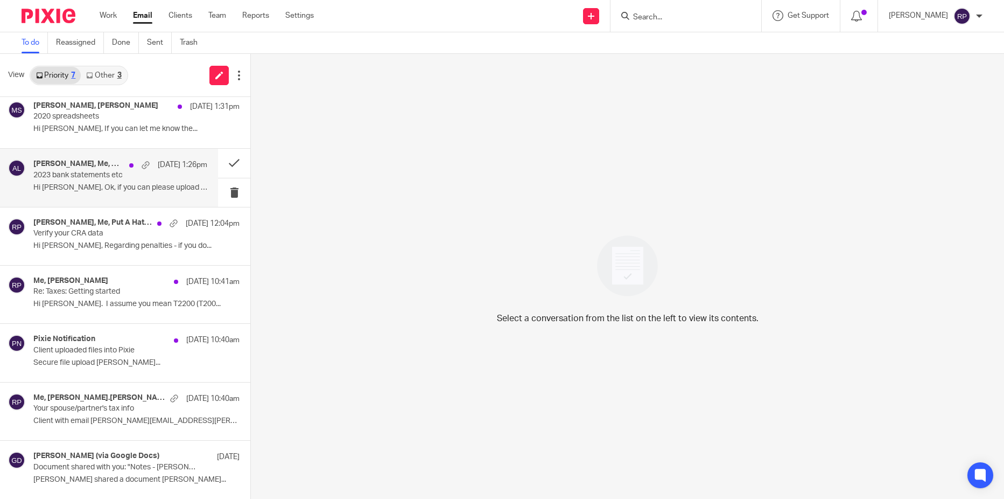
scroll to position [7, 0]
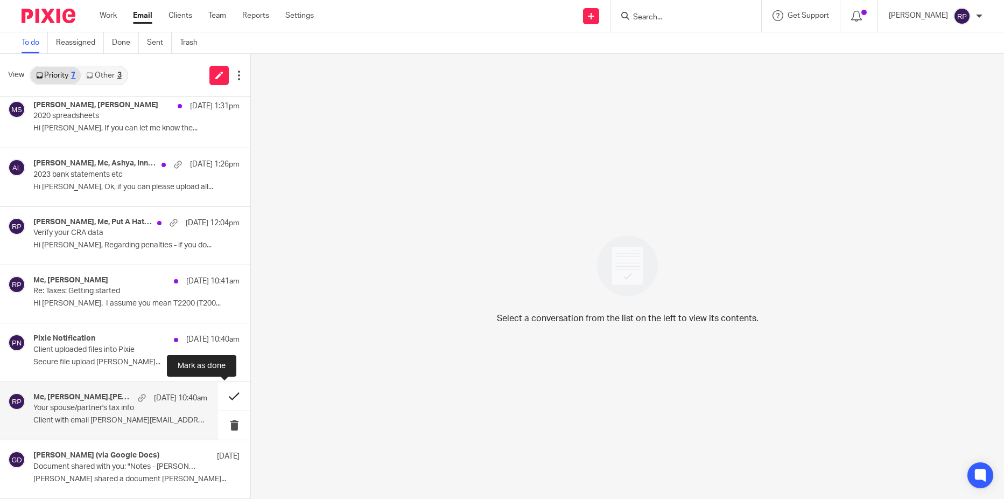
click at [228, 396] on button at bounding box center [234, 396] width 32 height 29
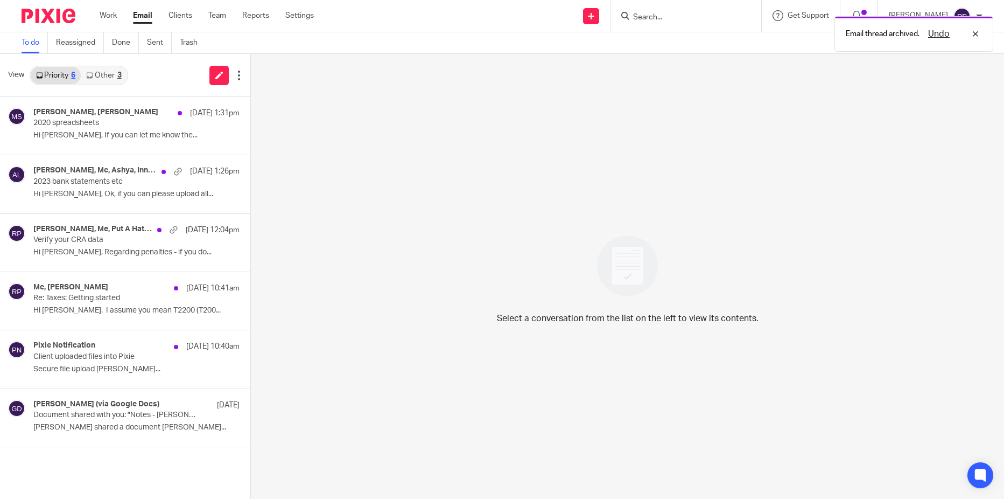
scroll to position [0, 0]
click at [99, 361] on div "Pixie Notification [DATE] 10:40am Client uploaded files into Pixie Secure file …" at bounding box center [120, 359] width 174 height 36
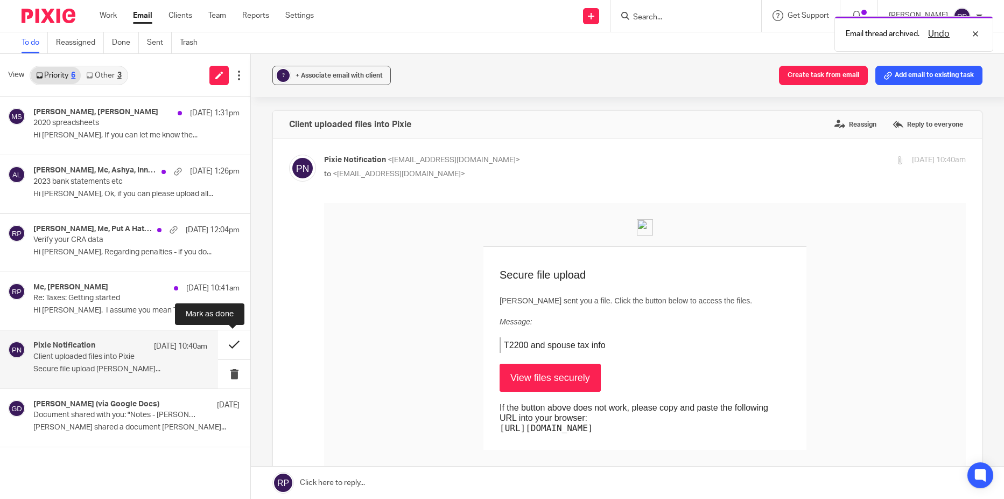
click at [228, 345] on button at bounding box center [234, 344] width 32 height 29
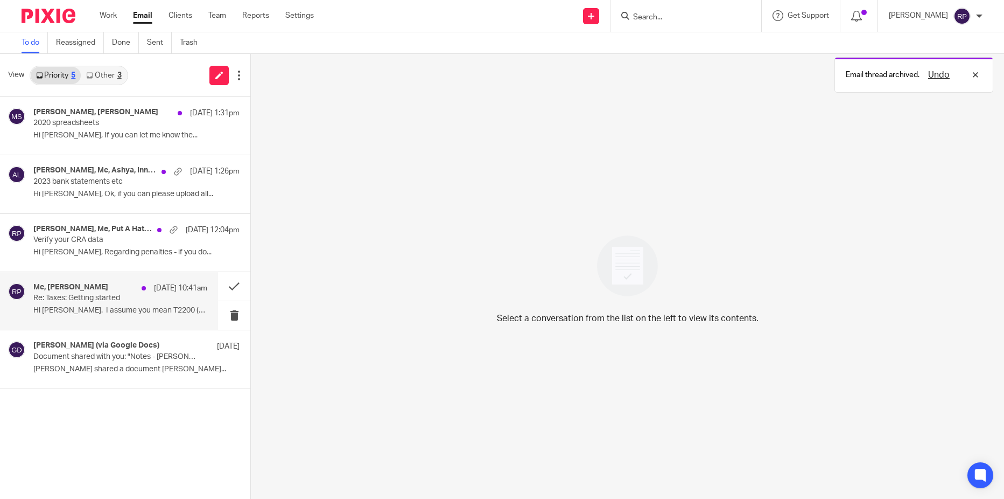
click at [82, 318] on div "Me, Neal Samaratunga Aug 16 10:41am Re: Taxes: Getting started Hi Rebecca. I as…" at bounding box center [120, 301] width 174 height 36
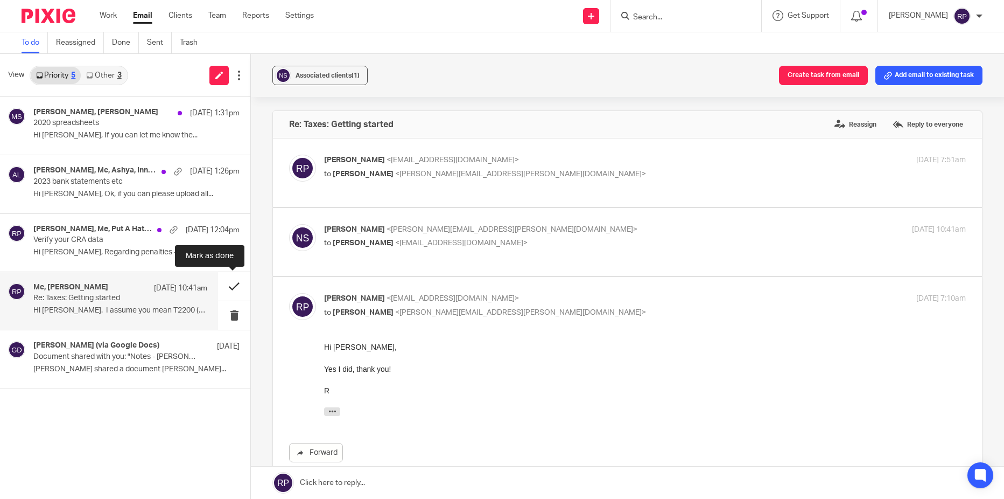
click at [228, 291] on button at bounding box center [234, 286] width 32 height 29
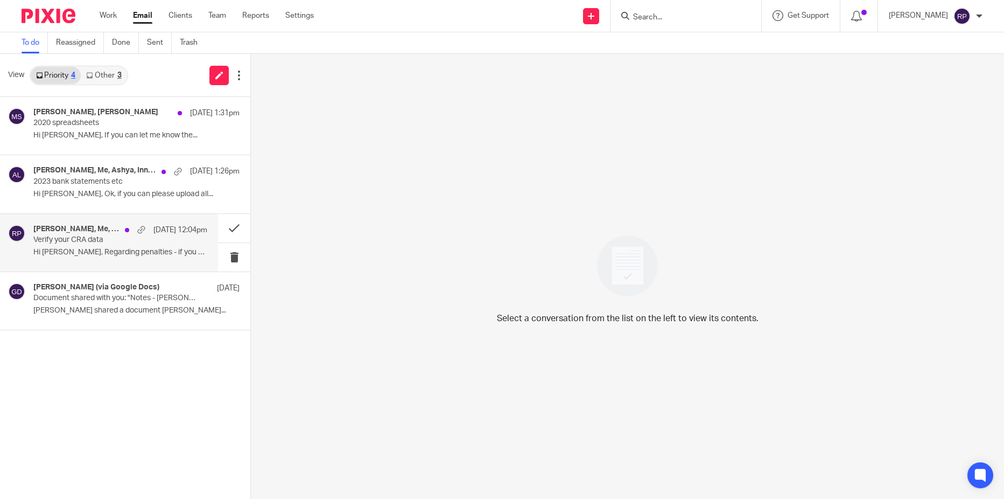
click at [73, 255] on p "Hi siobhan, Regarding penalties - if you do..." at bounding box center [120, 252] width 174 height 9
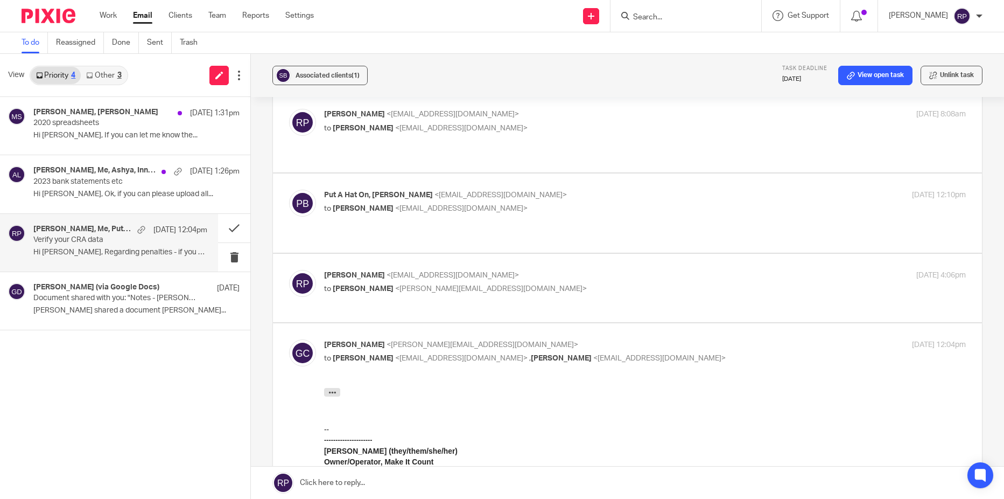
scroll to position [538, 0]
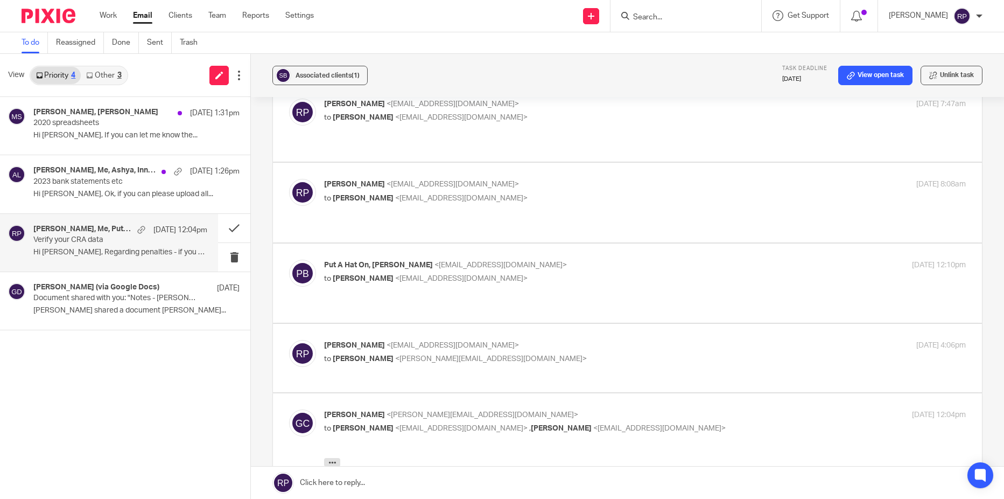
click at [589, 353] on p "to Gillian Cofsky <gillian@letsmakeitcount.ca>" at bounding box center [538, 358] width 428 height 11
checkbox input "true"
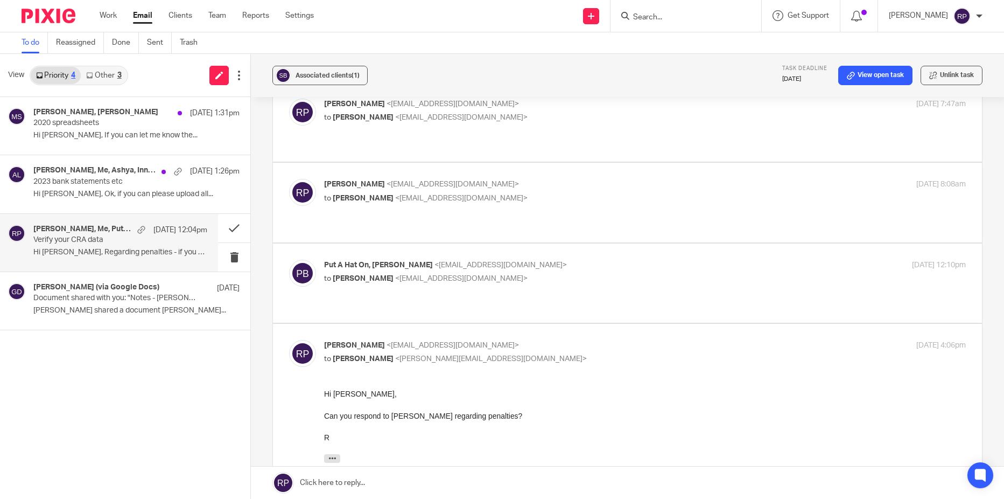
scroll to position [0, 0]
click at [602, 260] on p "Put A Hat On, Siobhan Barker <putahaton@gmail.com>" at bounding box center [538, 265] width 428 height 11
checkbox input "true"
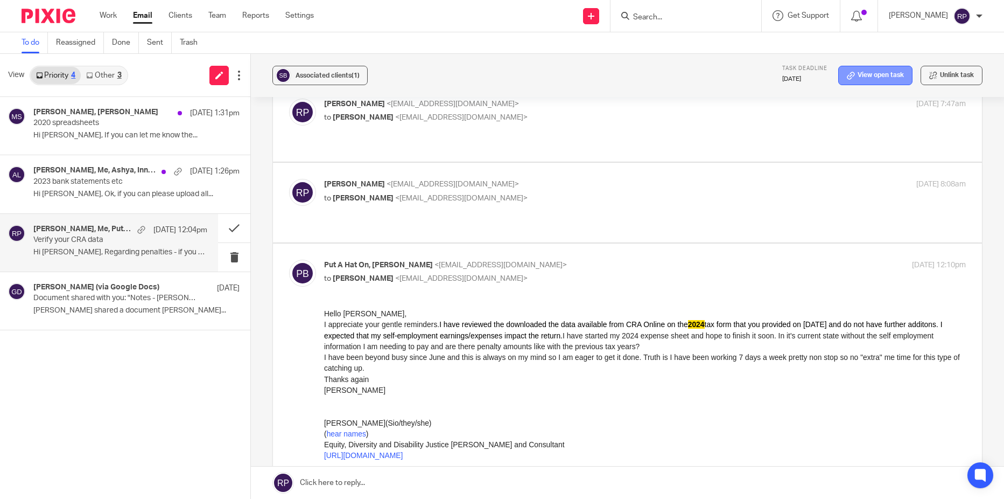
click at [859, 80] on link "View open task" at bounding box center [875, 75] width 74 height 19
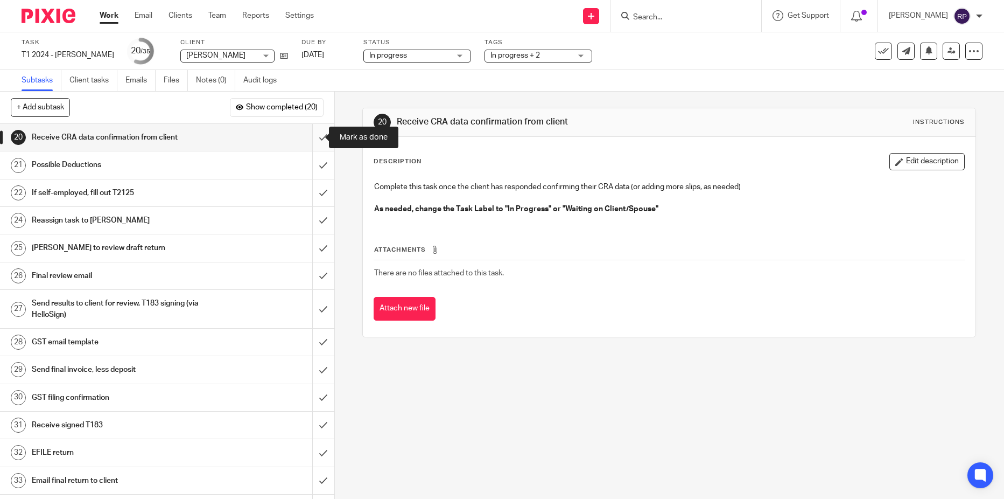
click at [312, 132] on input "submit" at bounding box center [167, 137] width 334 height 27
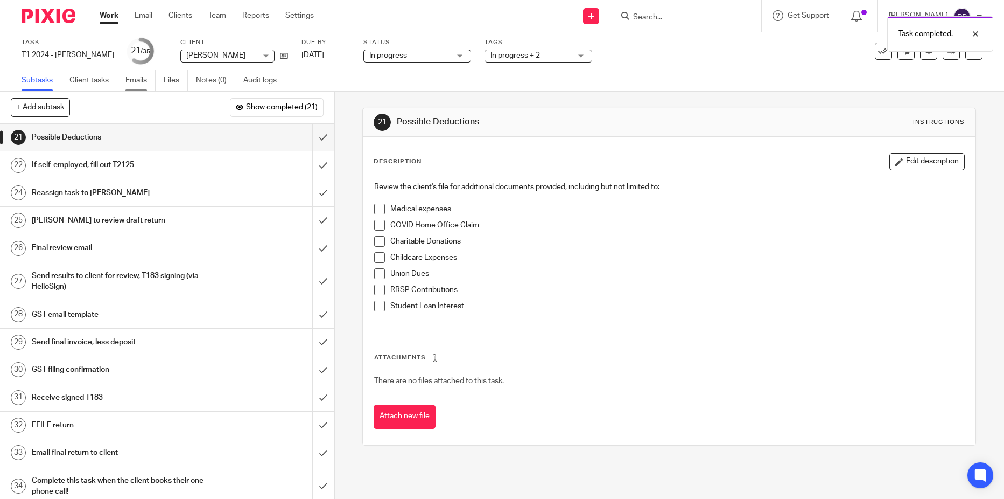
click at [130, 84] on link "Emails" at bounding box center [140, 80] width 30 height 21
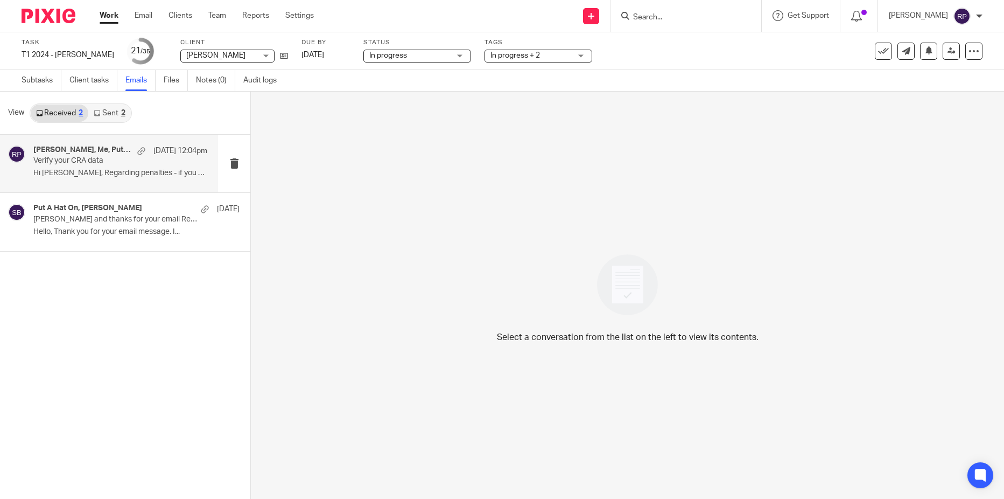
click at [80, 176] on p "Hi [PERSON_NAME], Regarding penalties - if you do..." at bounding box center [120, 173] width 174 height 9
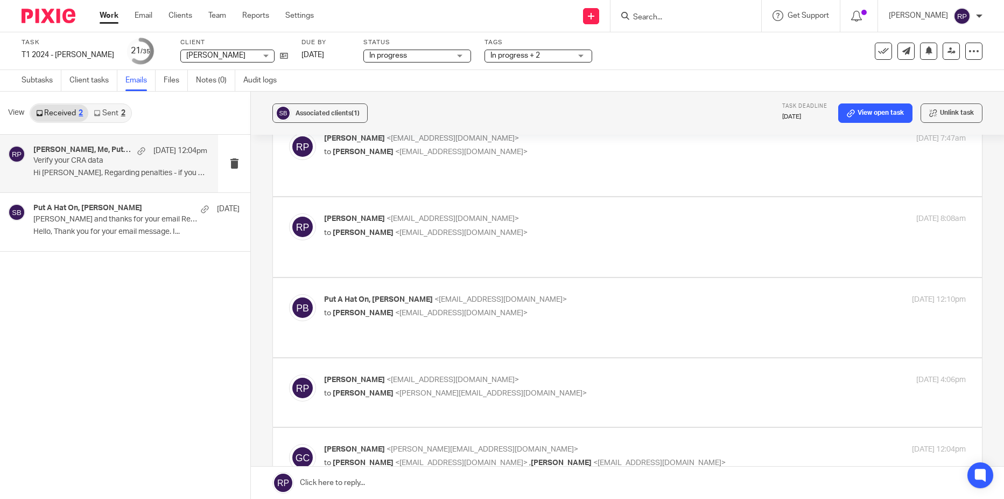
scroll to position [538, 0]
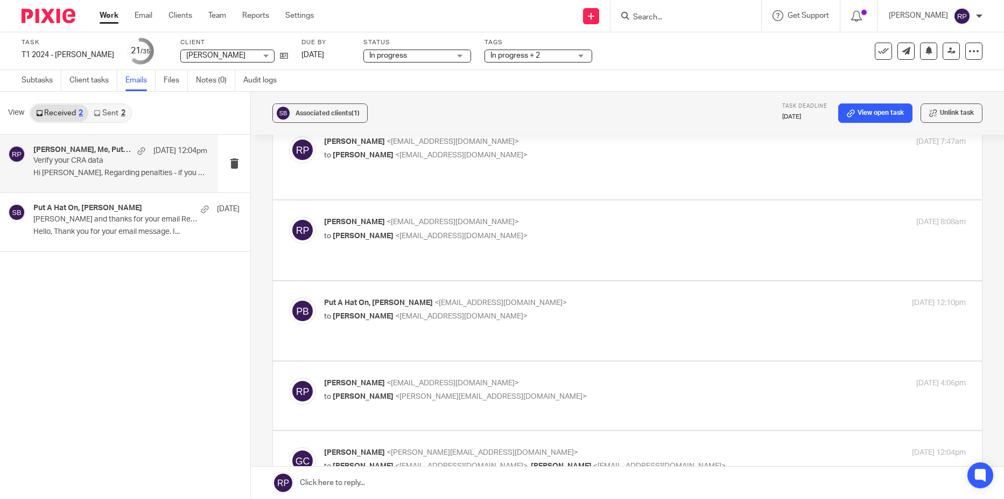
click at [559, 297] on div "Put A Hat On, Siobhan Barker <putahaton@gmail.com> to Rebecca Page <tax@letsmak…" at bounding box center [538, 309] width 428 height 25
checkbox input "true"
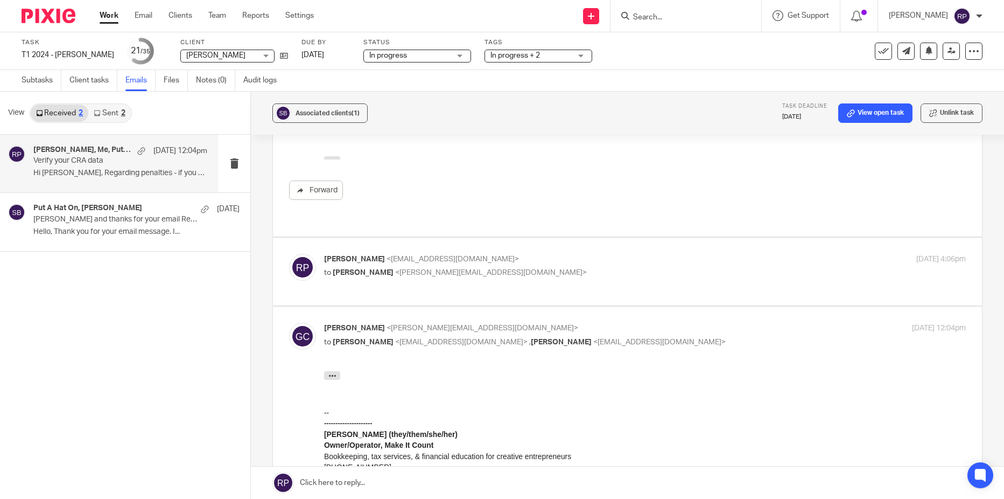
scroll to position [1023, 0]
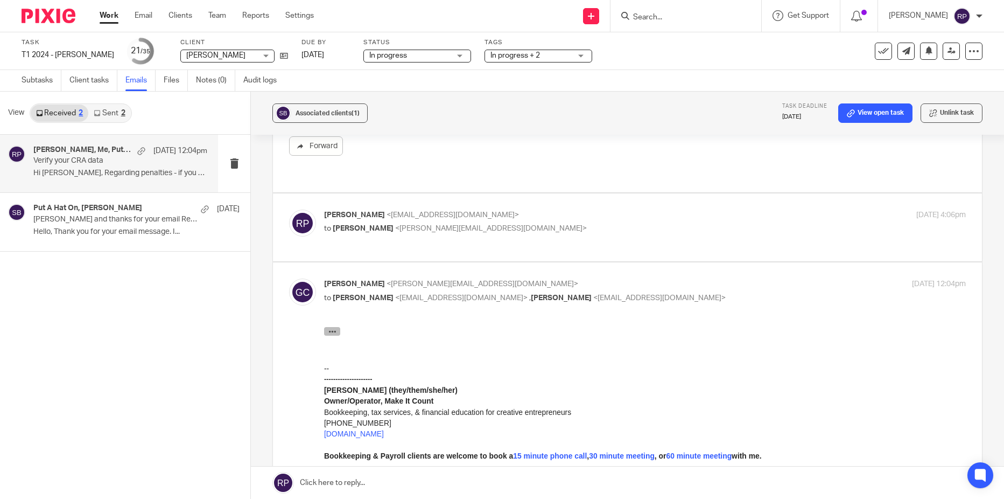
click at [328, 327] on icon "button" at bounding box center [332, 331] width 8 height 8
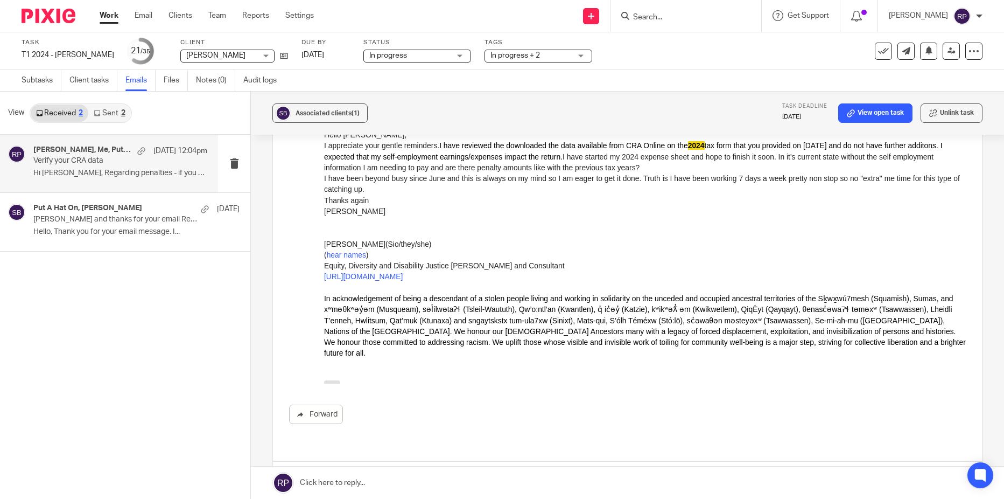
scroll to position [754, 0]
click at [308, 53] on link "[DATE]" at bounding box center [326, 55] width 48 height 11
click at [139, 16] on link "Email" at bounding box center [144, 15] width 18 height 11
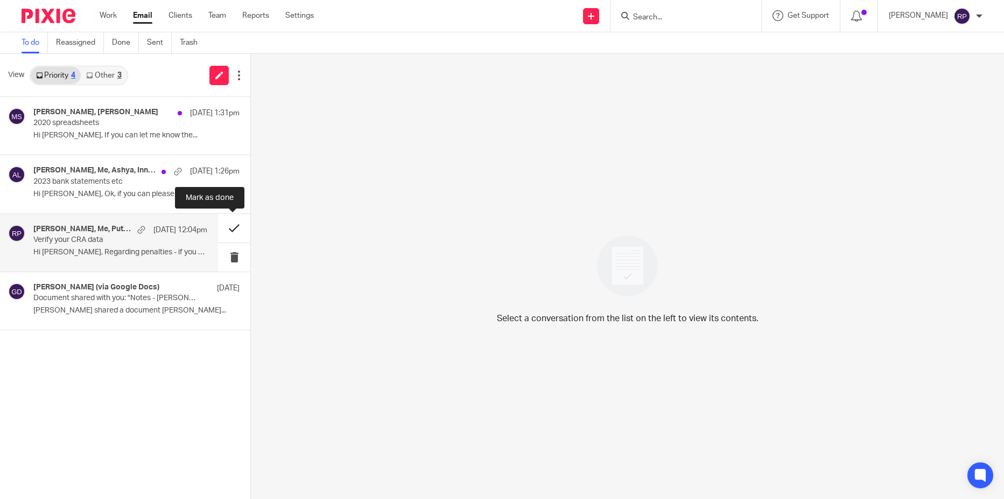
click at [230, 231] on button at bounding box center [234, 228] width 32 height 29
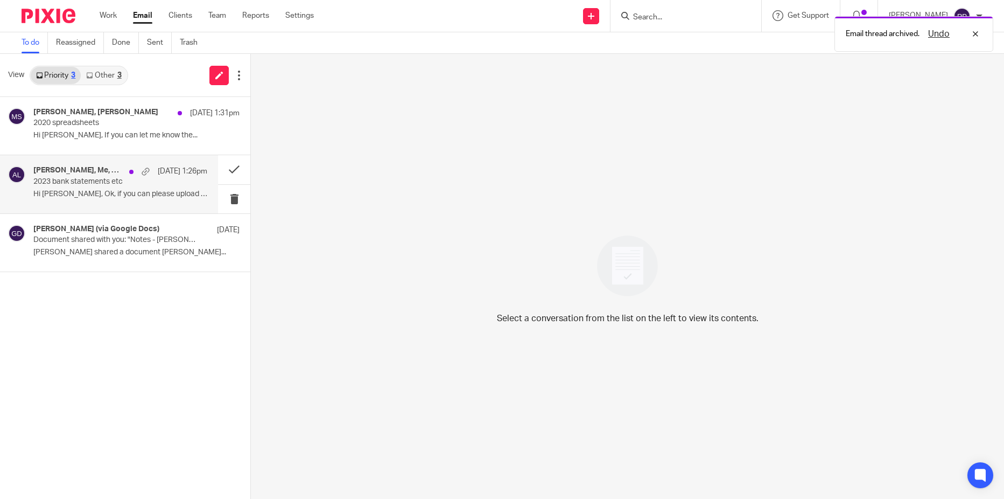
click at [84, 190] on p "Hi [PERSON_NAME], Ok, if you can please upload all..." at bounding box center [120, 194] width 174 height 9
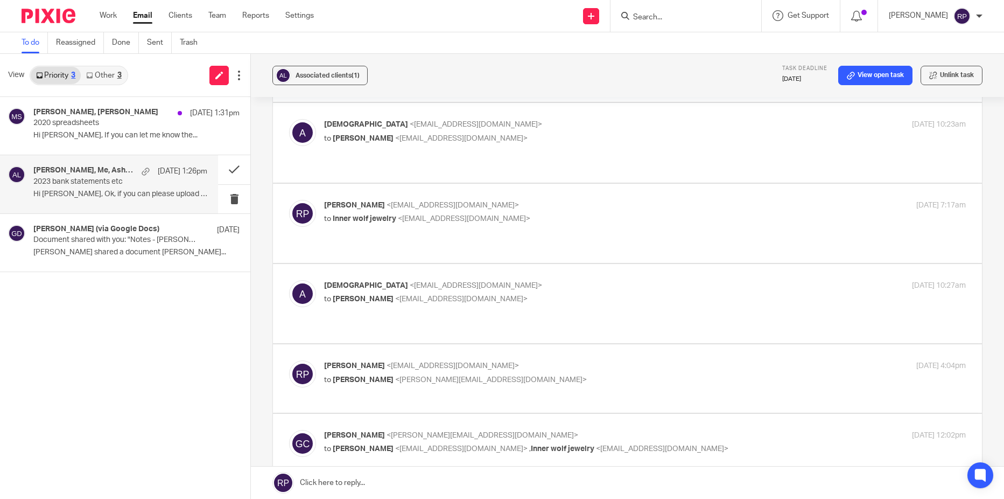
scroll to position [1723, 0]
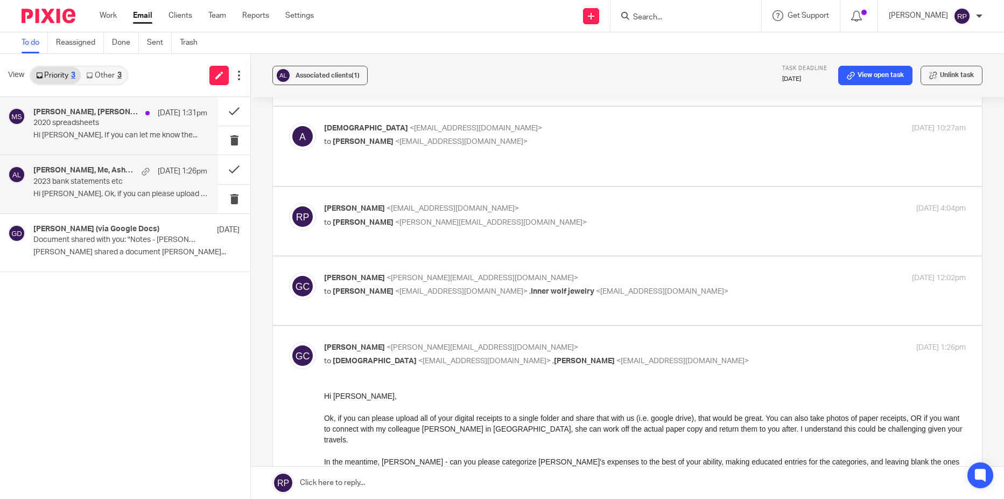
click at [101, 136] on p "Hi [PERSON_NAME], If you can let me know the..." at bounding box center [120, 135] width 174 height 9
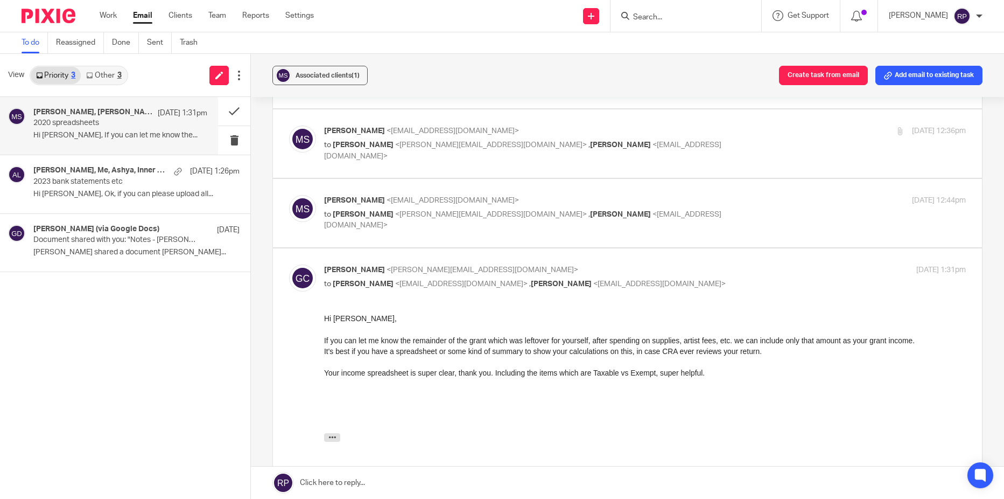
scroll to position [162, 0]
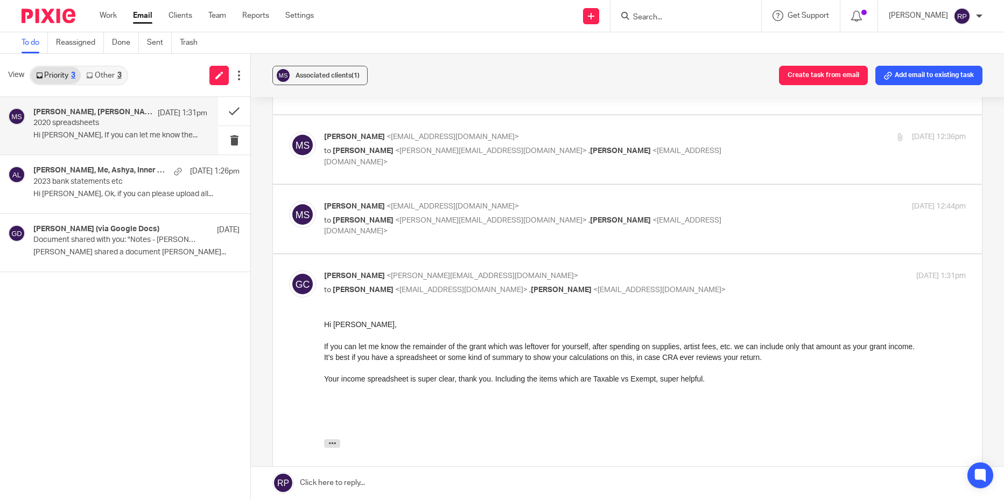
click at [605, 197] on label at bounding box center [627, 219] width 709 height 68
click at [289, 200] on input "checkbox" at bounding box center [289, 200] width 1 height 1
checkbox input "true"
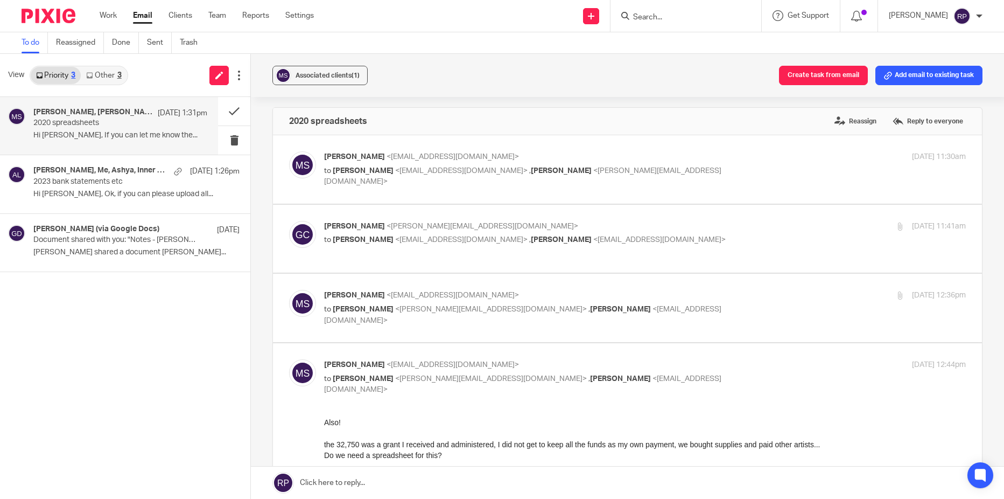
scroll to position [0, 0]
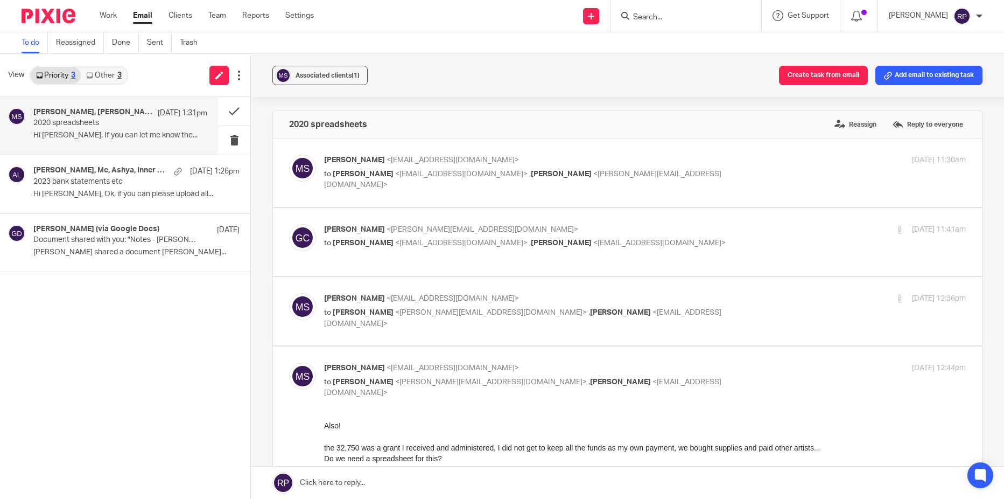
click at [620, 219] on label at bounding box center [627, 242] width 709 height 68
click at [289, 223] on input "checkbox" at bounding box center [289, 223] width 1 height 1
checkbox input "true"
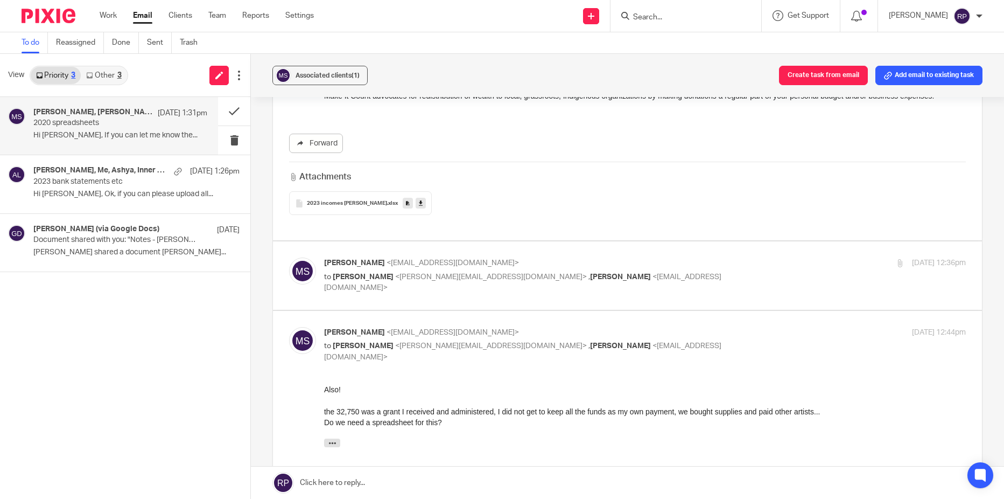
scroll to position [592, 0]
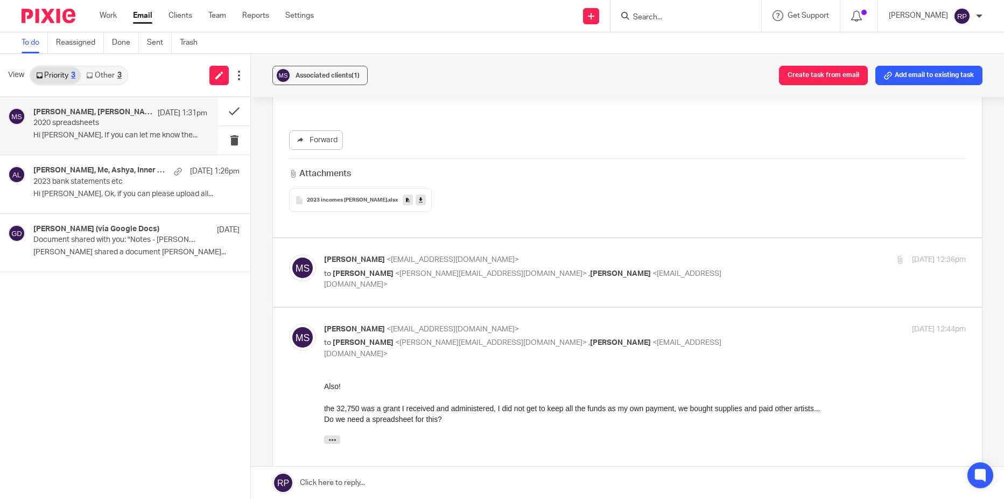
click at [643, 250] on label at bounding box center [627, 272] width 709 height 68
click at [289, 254] on input "checkbox" at bounding box center [289, 254] width 1 height 1
checkbox input "true"
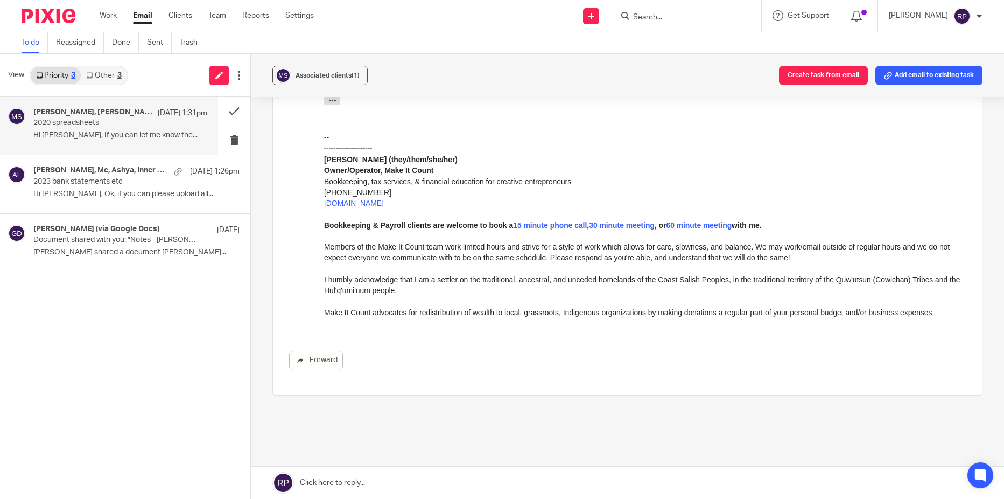
scroll to position [1494, 0]
